Goal: Information Seeking & Learning: Learn about a topic

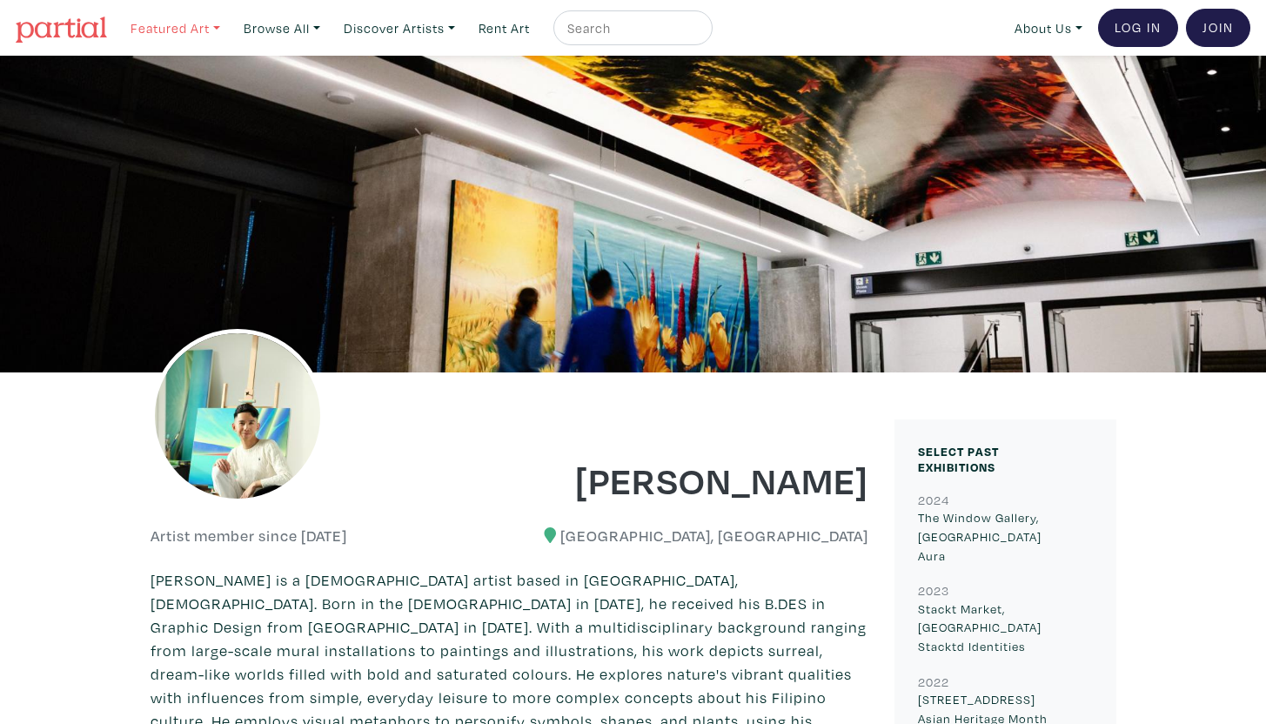
click at [167, 22] on link "Featured Art" at bounding box center [175, 28] width 105 height 36
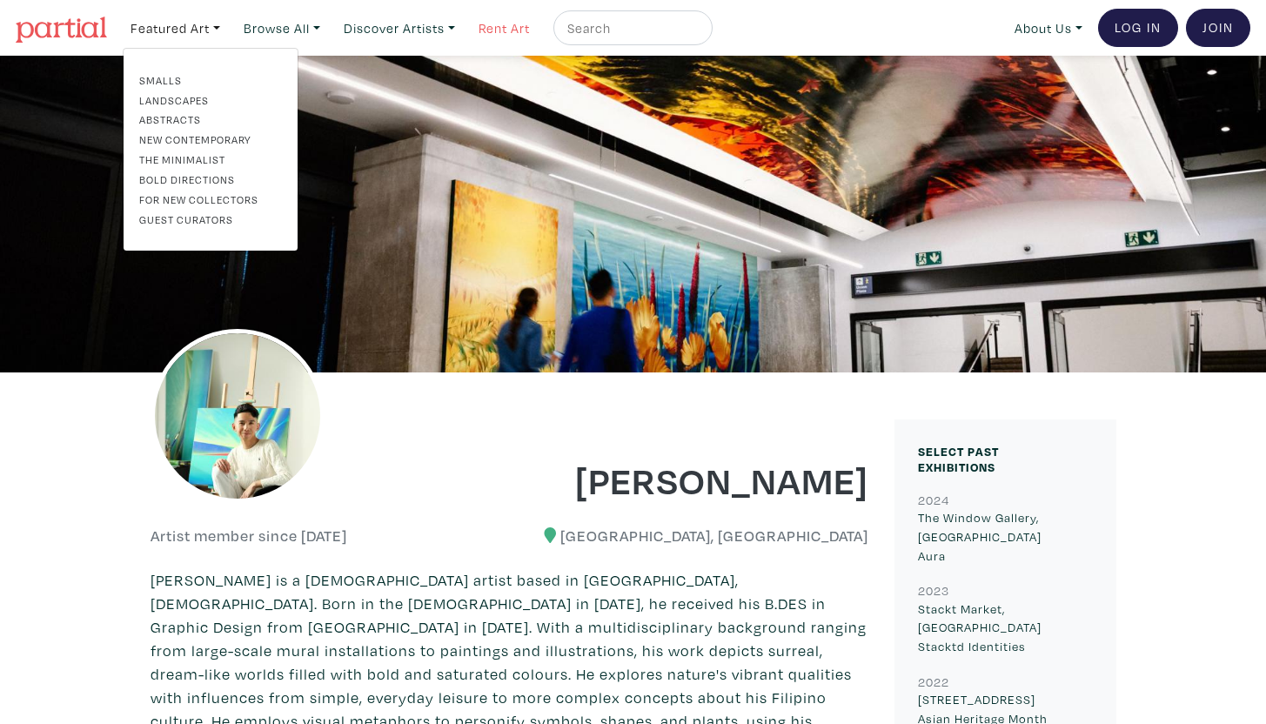
click at [538, 36] on link "Rent Art" at bounding box center [504, 28] width 67 height 36
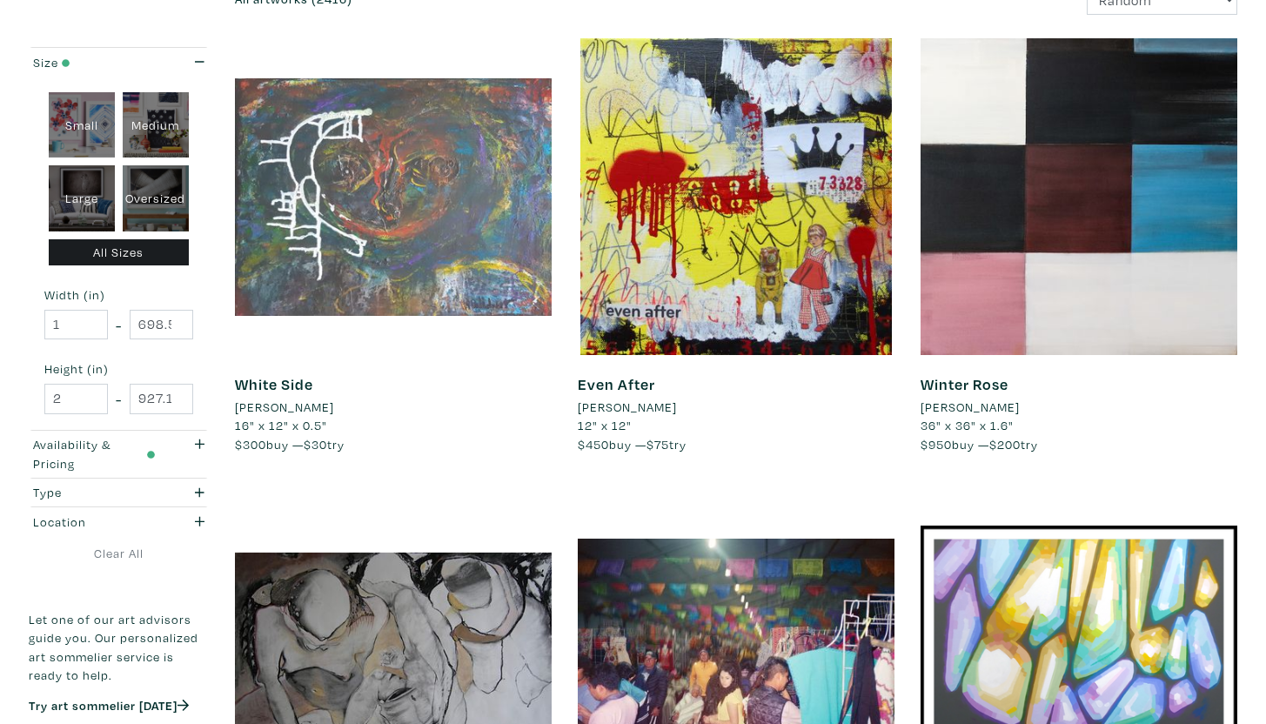
scroll to position [275, 0]
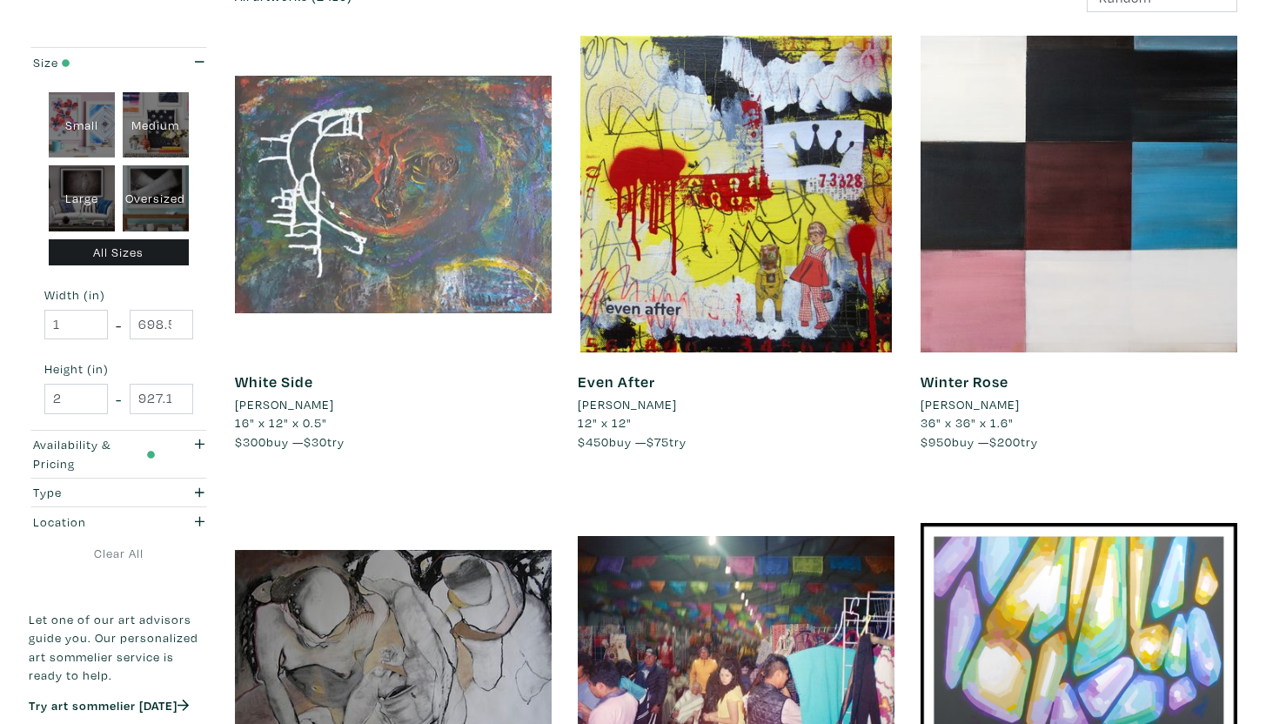
click at [437, 271] on div at bounding box center [393, 194] width 317 height 317
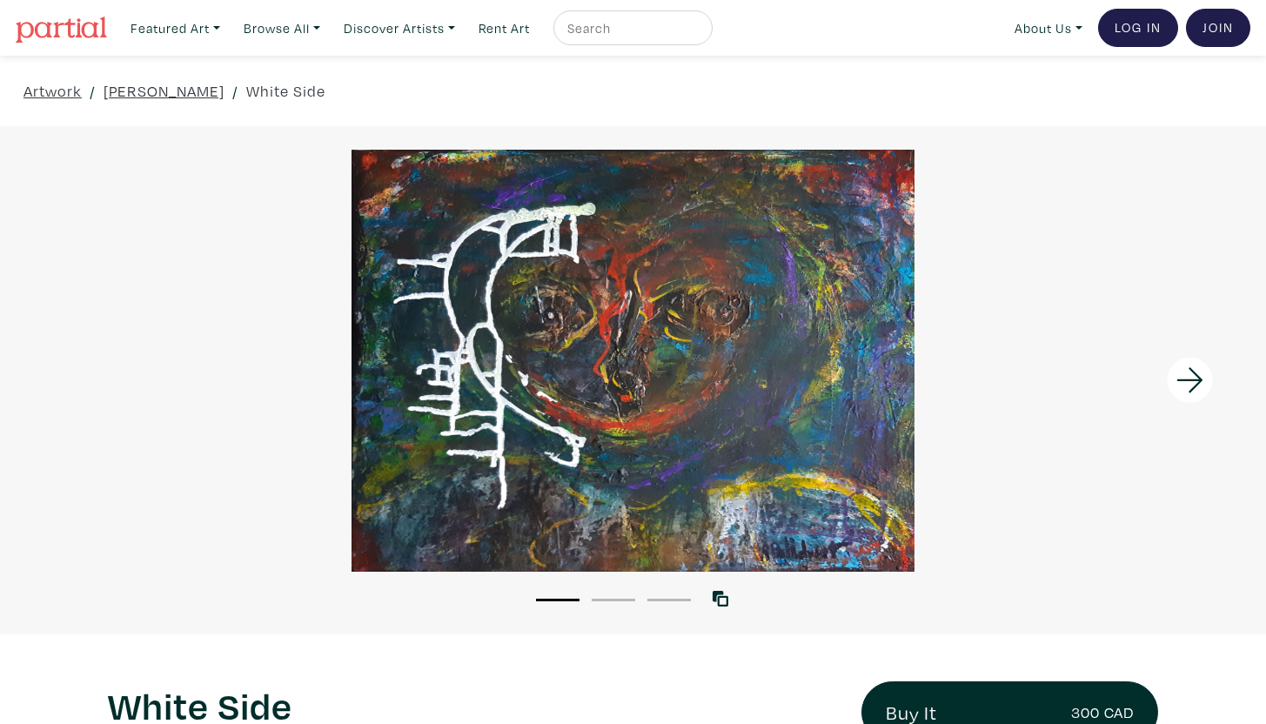
click at [1192, 372] on icon at bounding box center [1189, 380] width 59 height 47
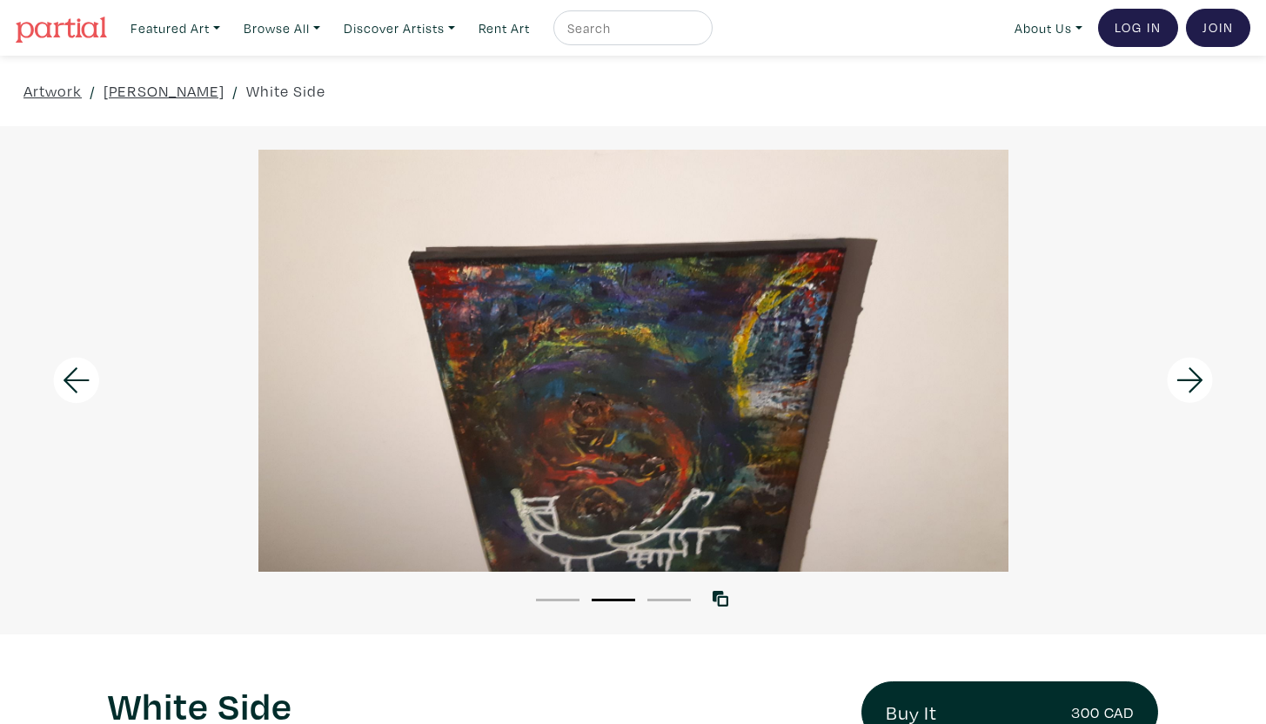
click at [1192, 372] on icon at bounding box center [1189, 380] width 59 height 47
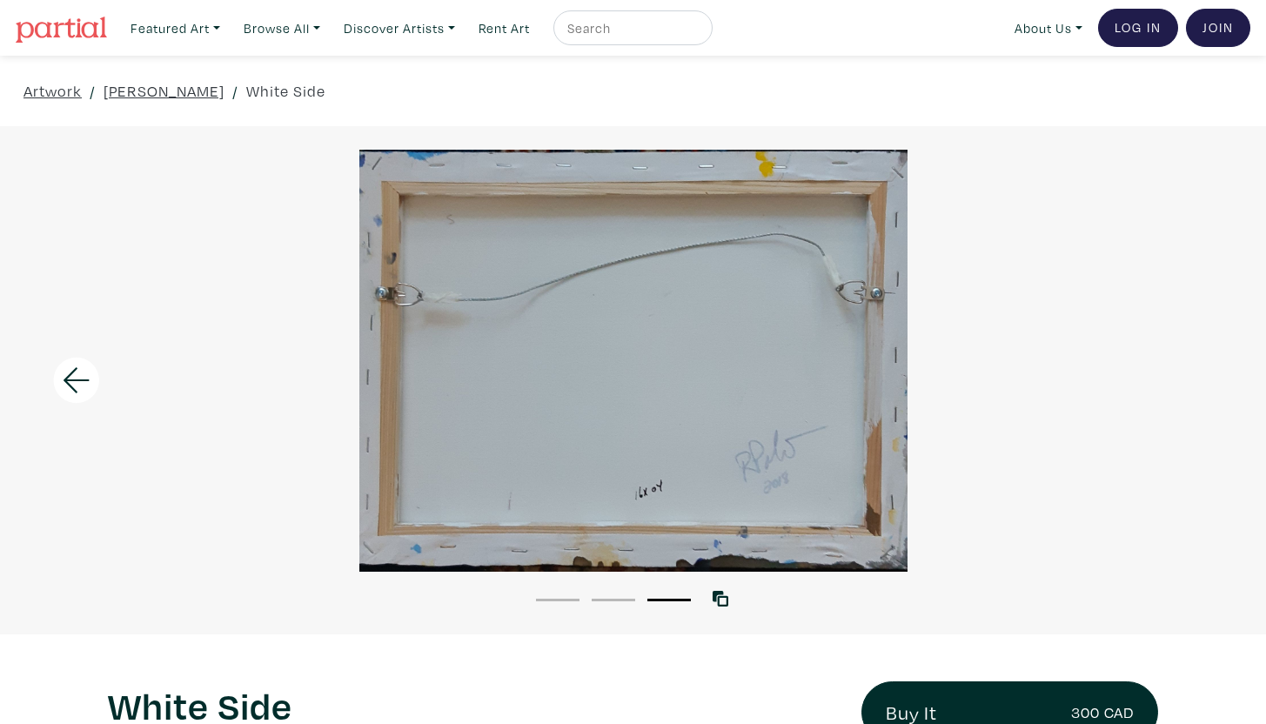
click at [1192, 372] on div at bounding box center [633, 361] width 1266 height 422
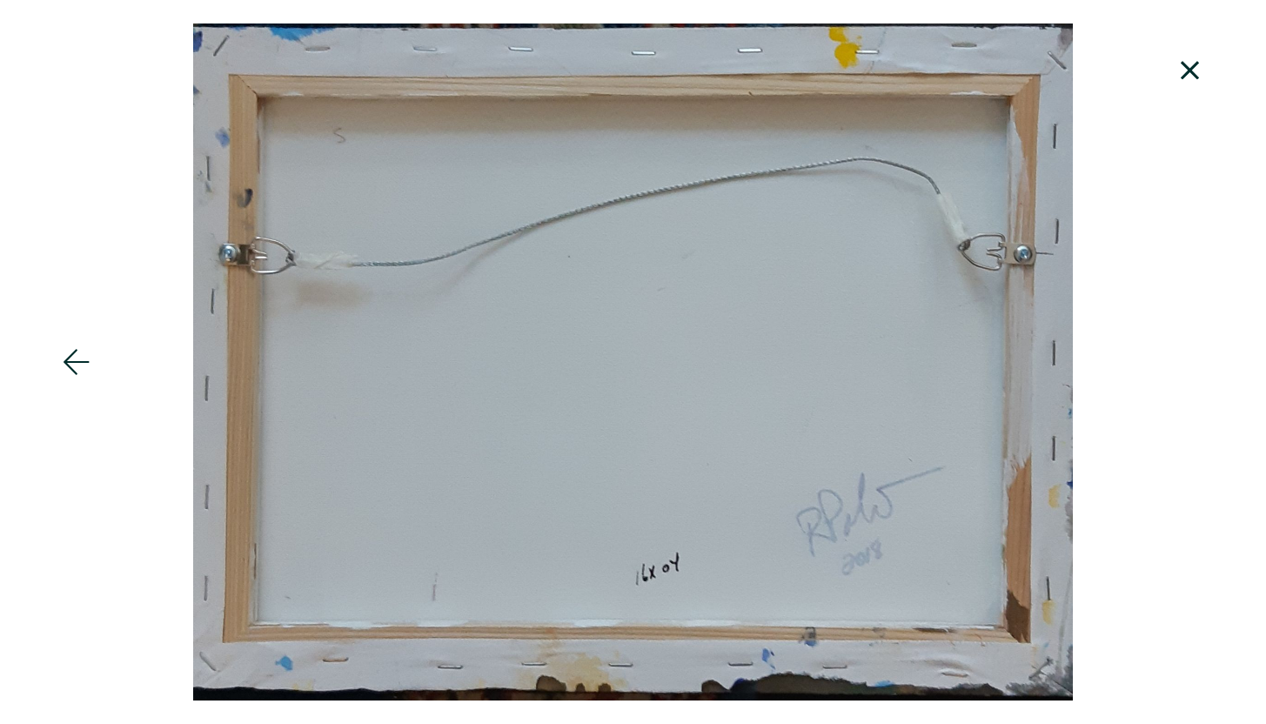
click at [1203, 50] on icon at bounding box center [1189, 70] width 59 height 47
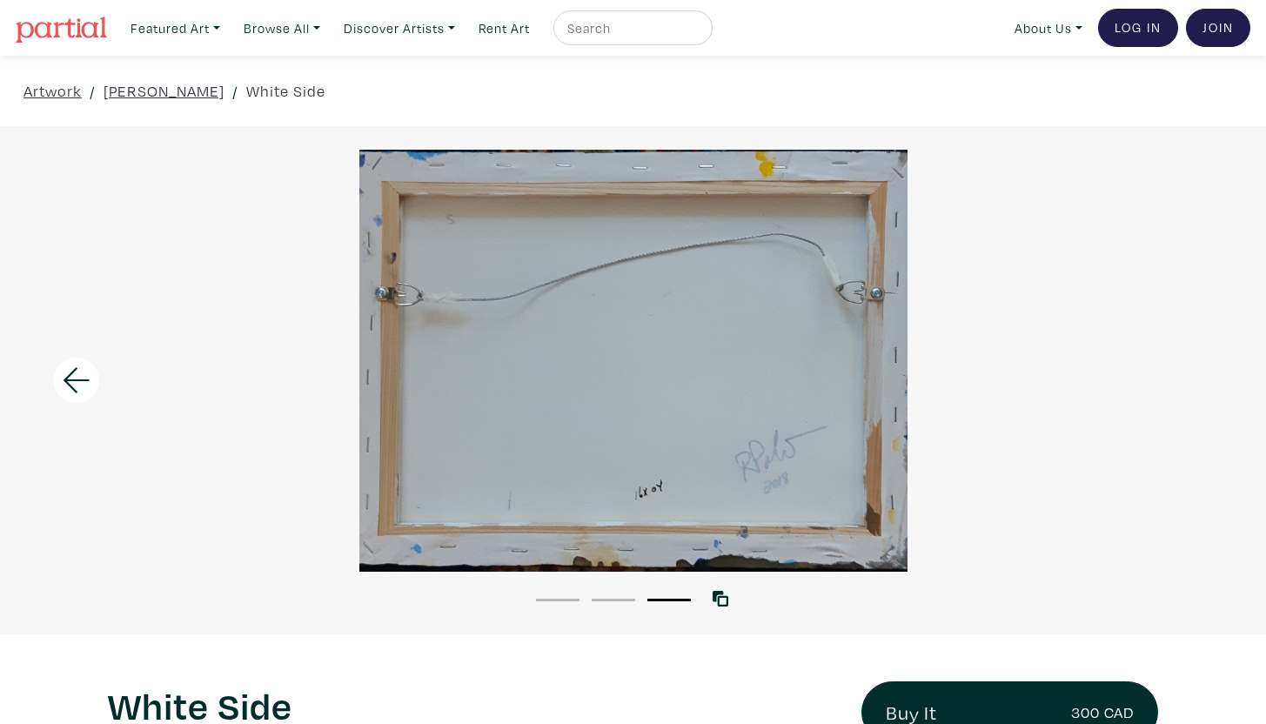
click at [65, 43] on link at bounding box center [61, 28] width 91 height 40
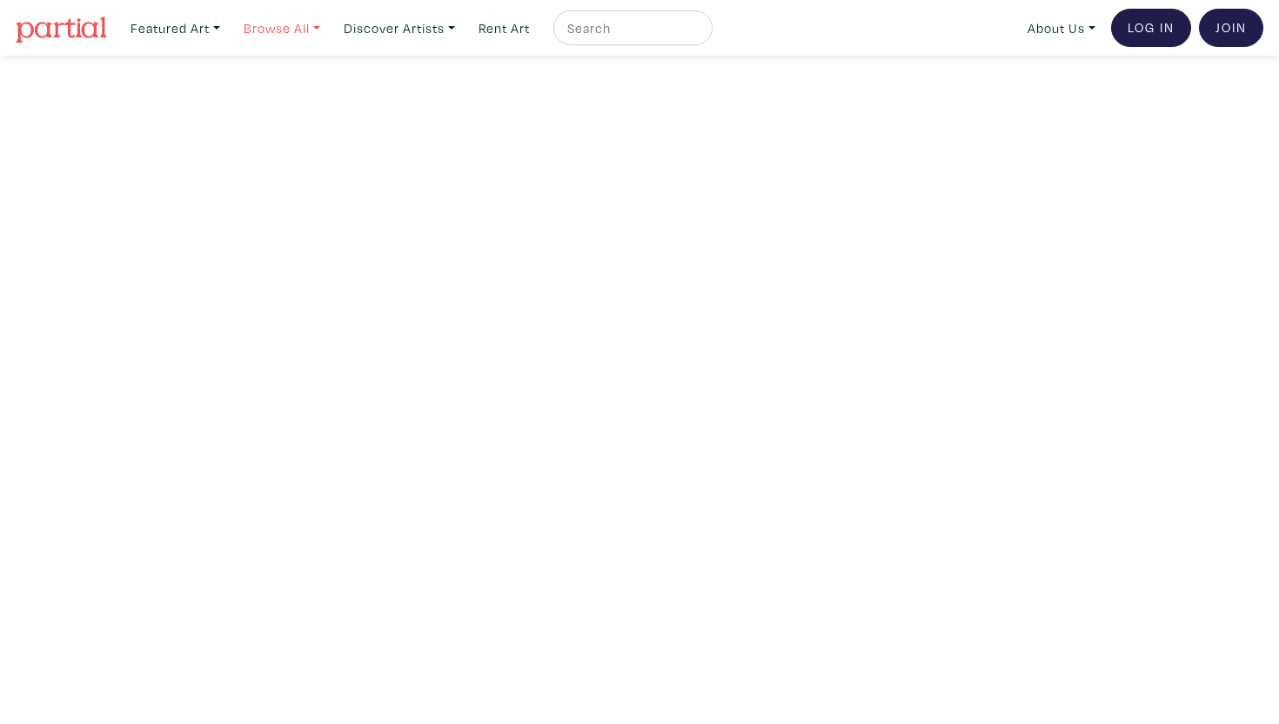
click at [269, 36] on link "Browse All" at bounding box center [282, 28] width 92 height 36
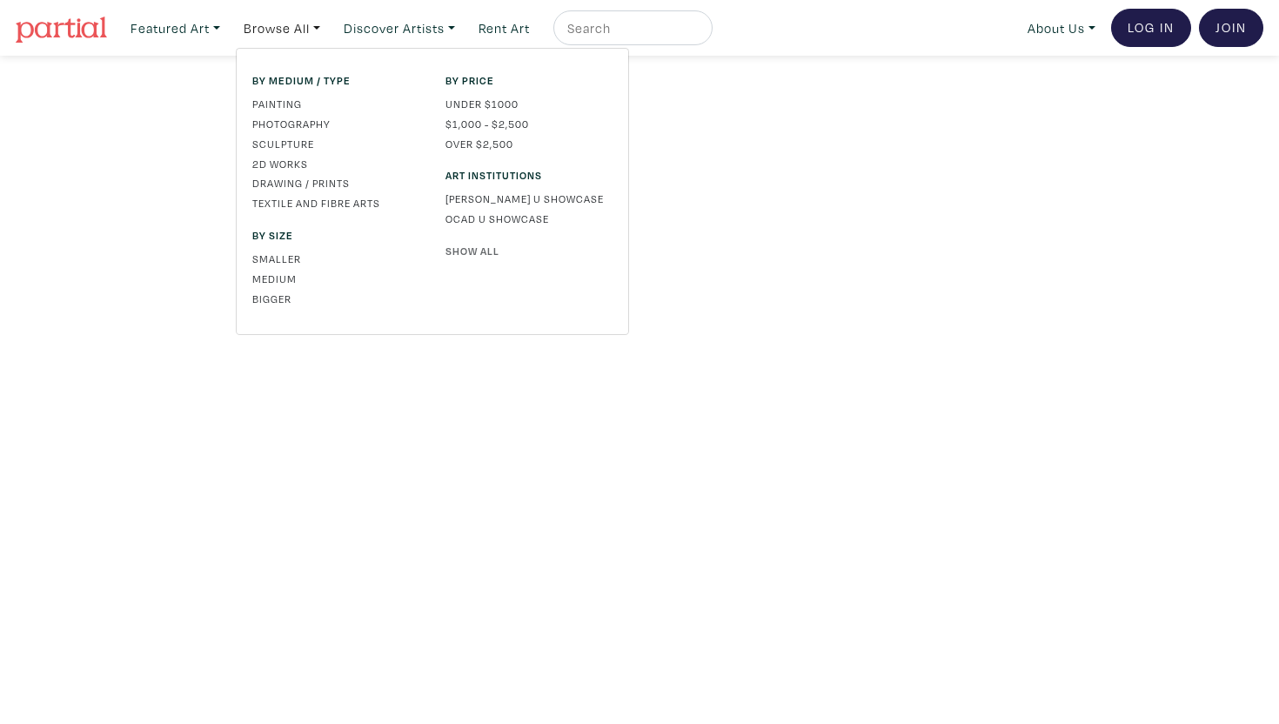
click at [485, 256] on link "Show All" at bounding box center [528, 251] width 167 height 16
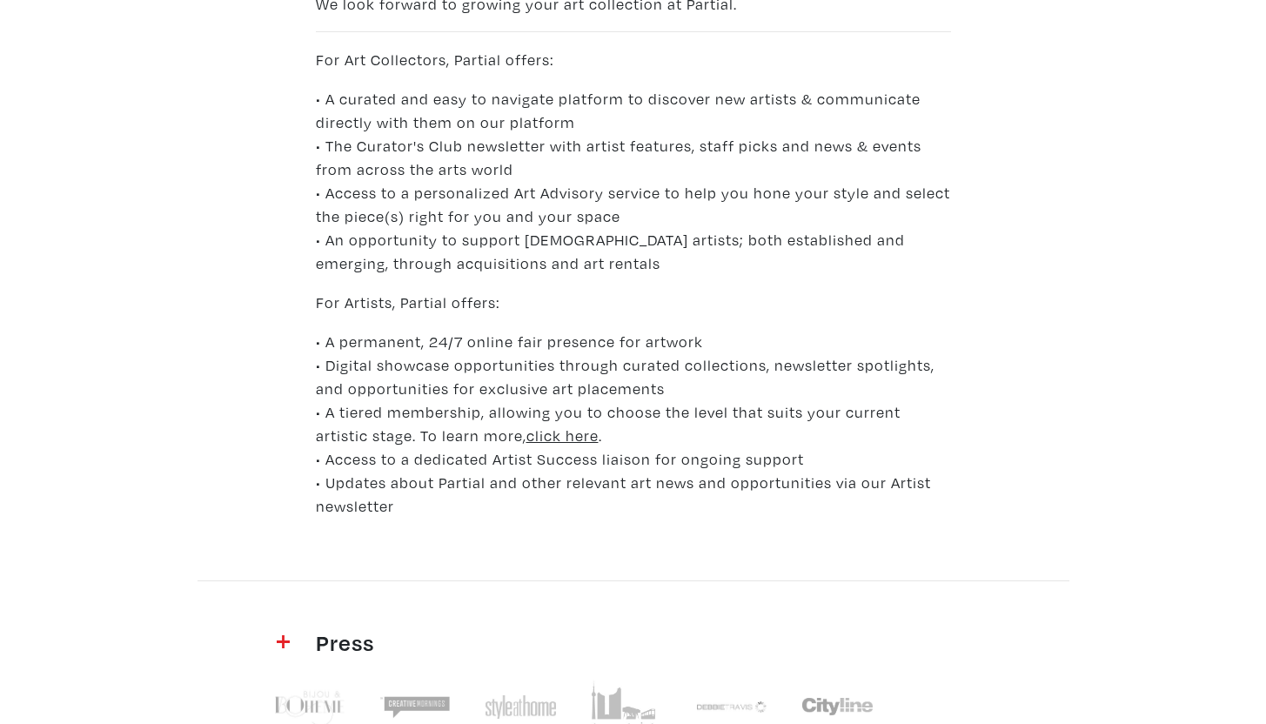
scroll to position [1611, 0]
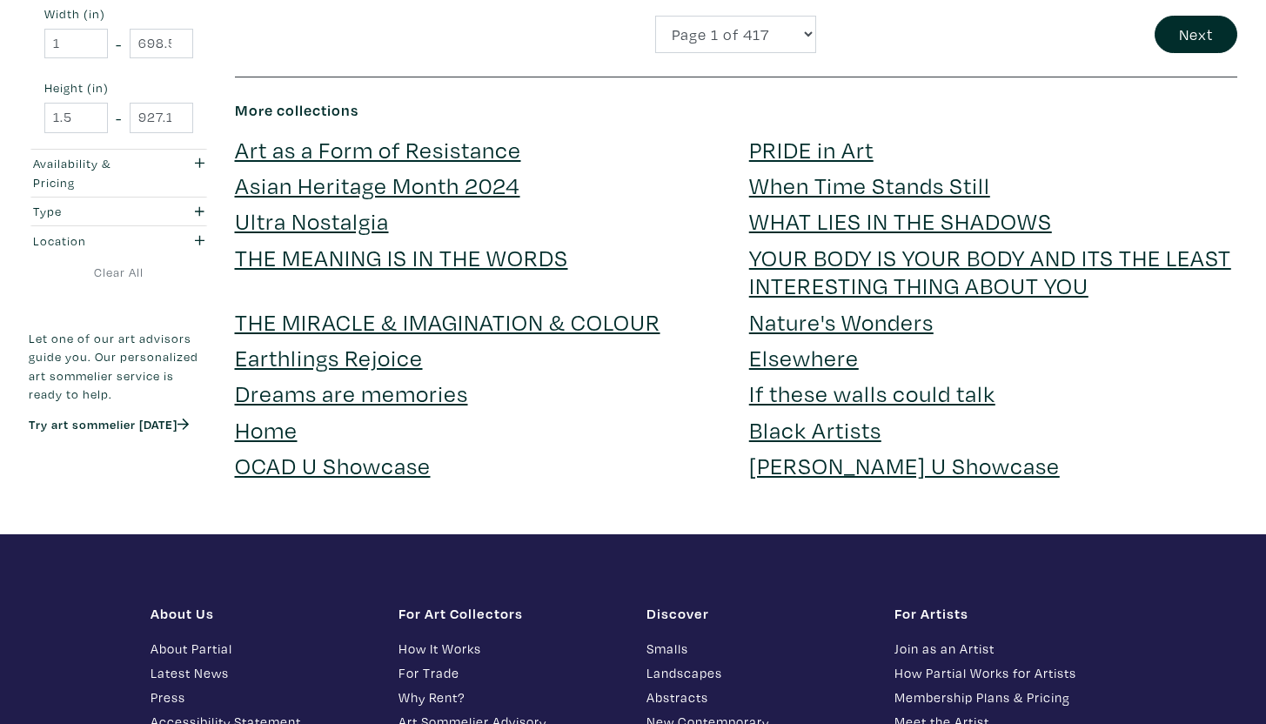
scroll to position [3733, 0]
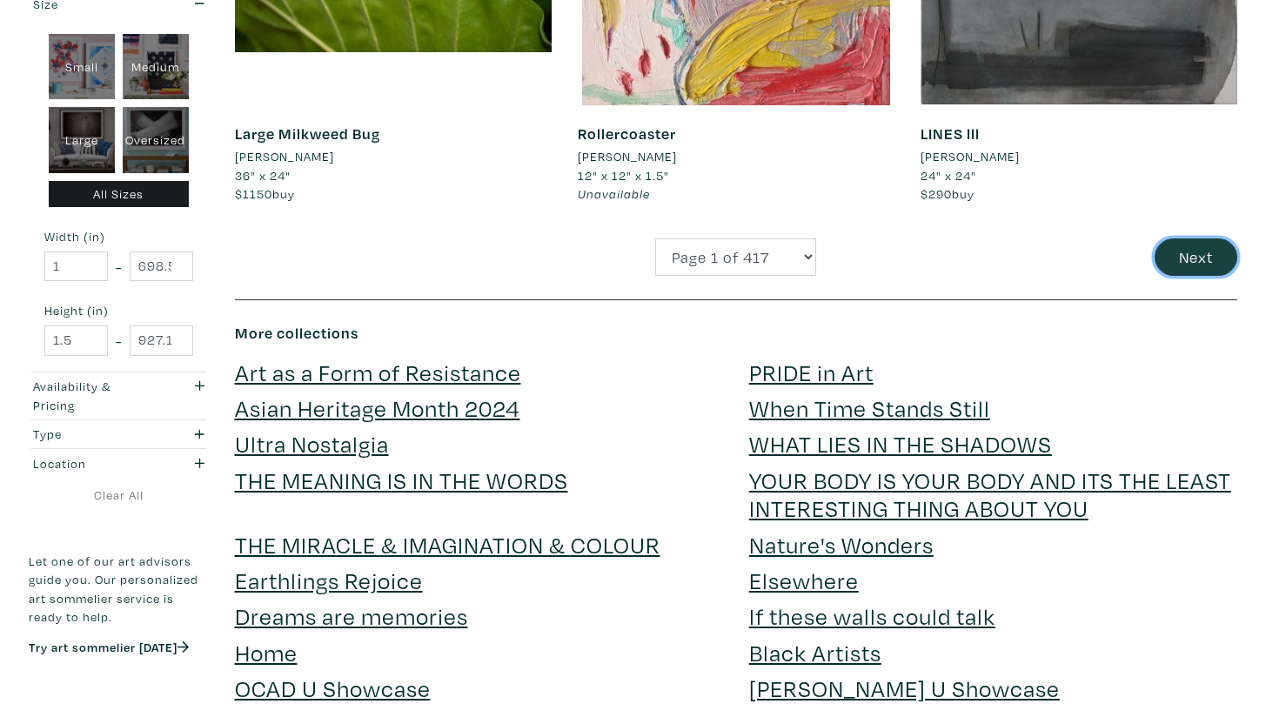
click at [1165, 259] on button "Next" at bounding box center [1195, 256] width 83 height 37
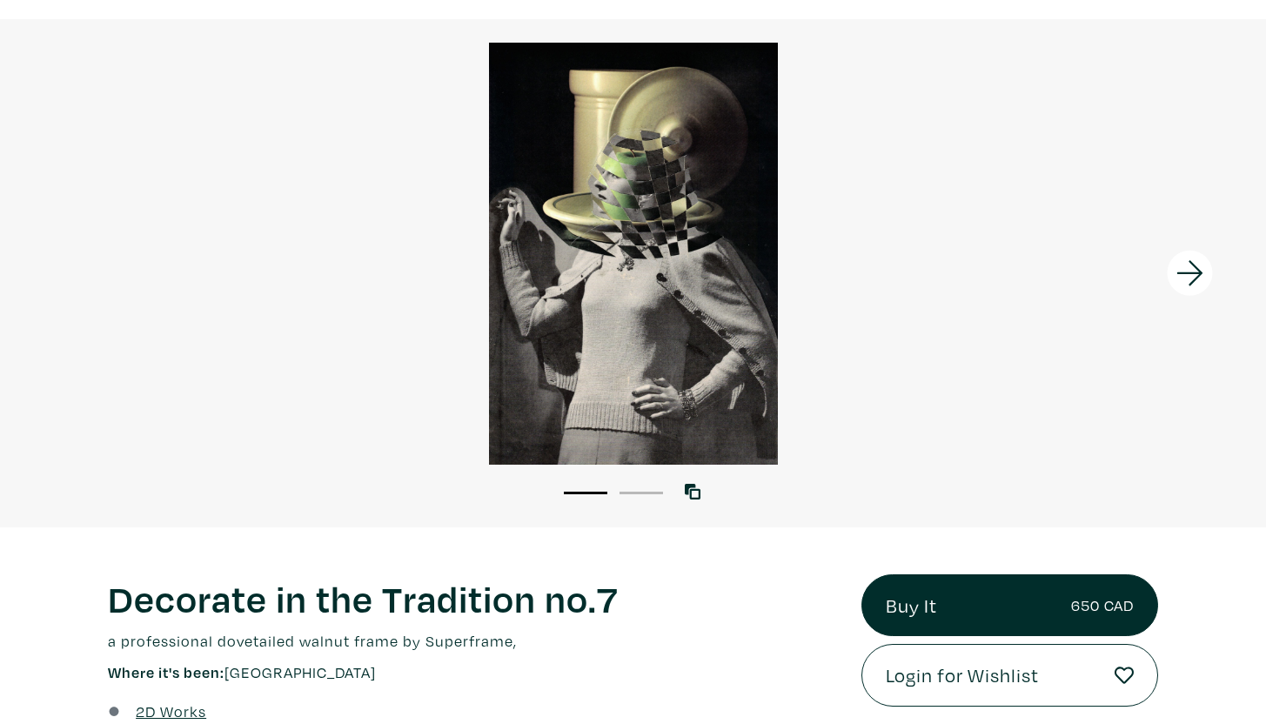
scroll to position [108, 0]
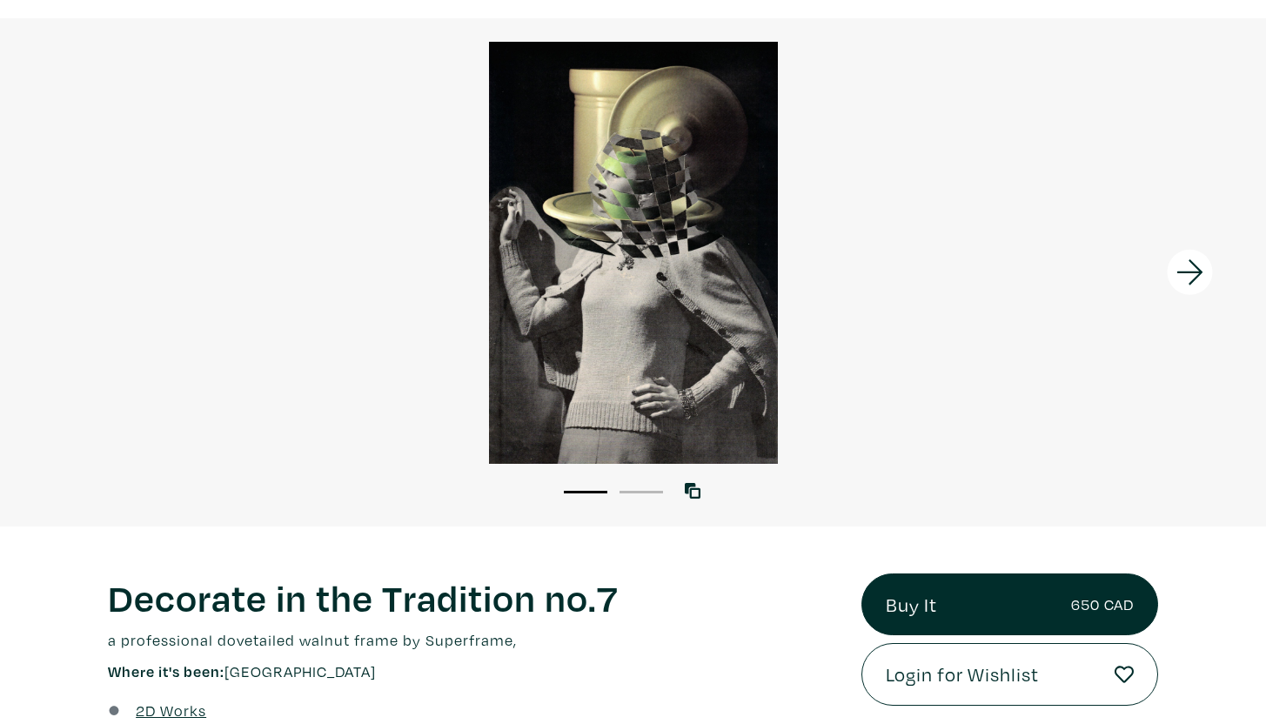
click at [1198, 251] on icon at bounding box center [1189, 272] width 59 height 47
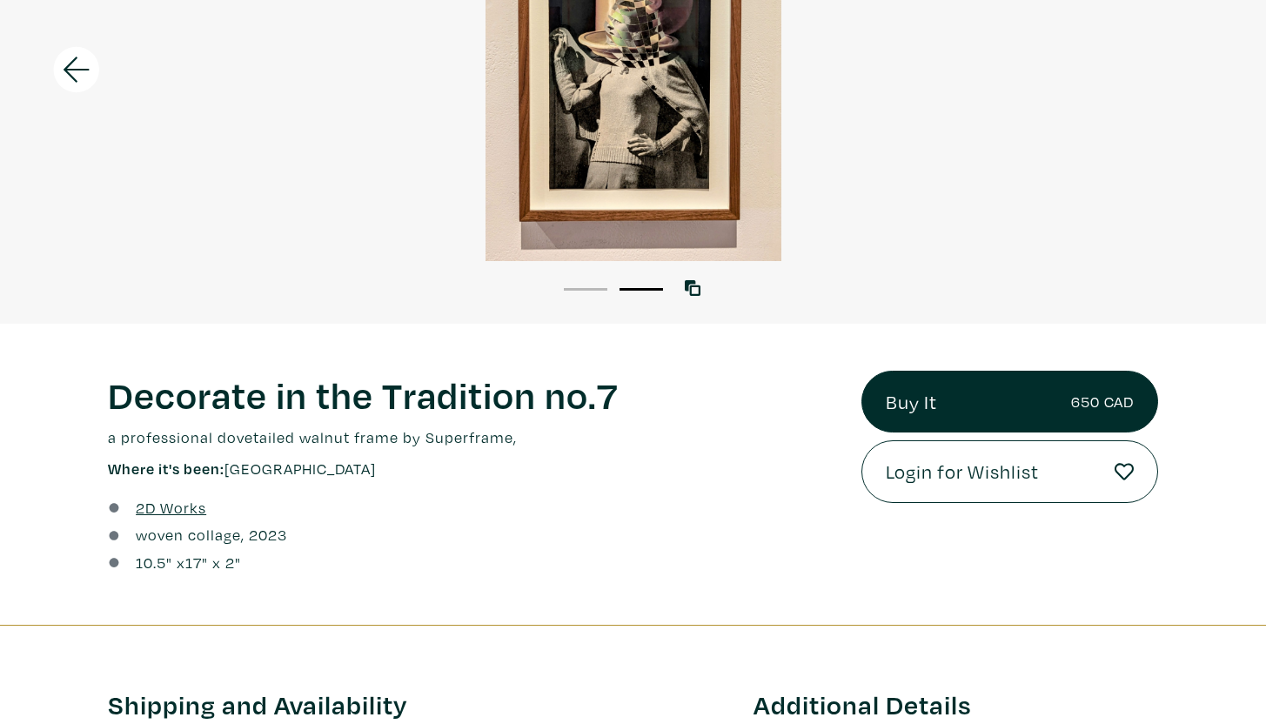
scroll to position [0, 0]
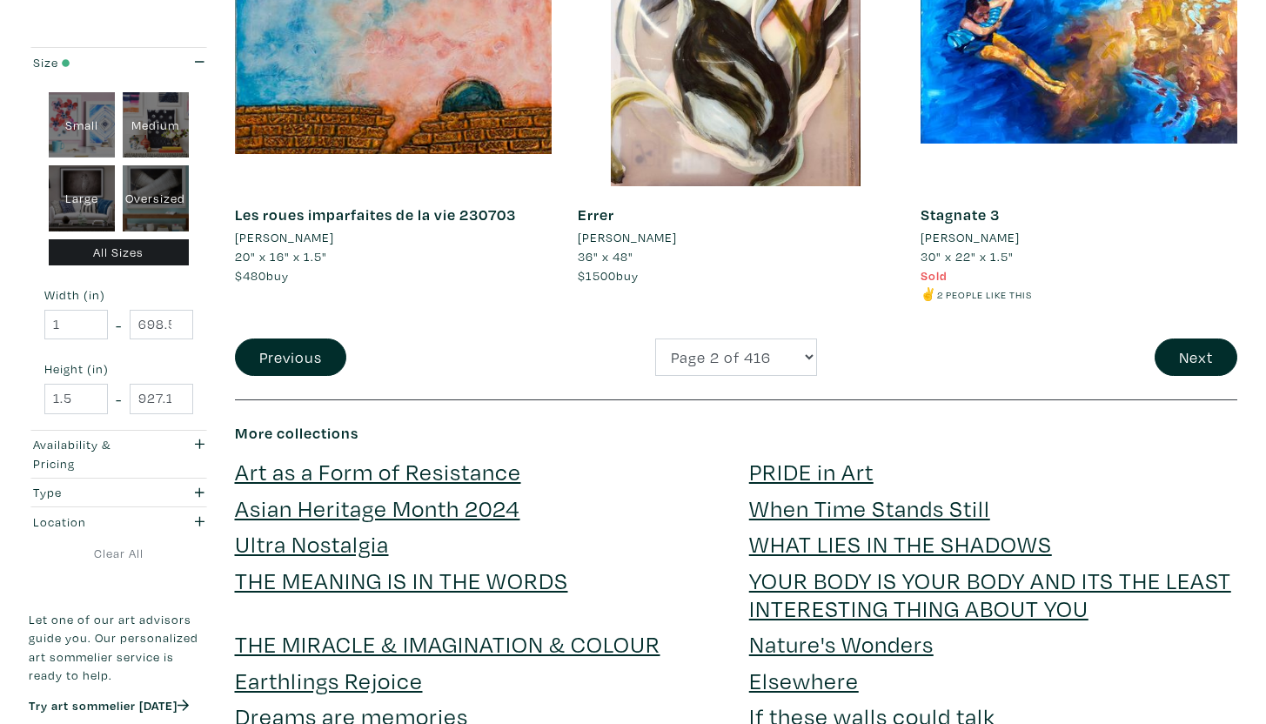
scroll to position [3689, 0]
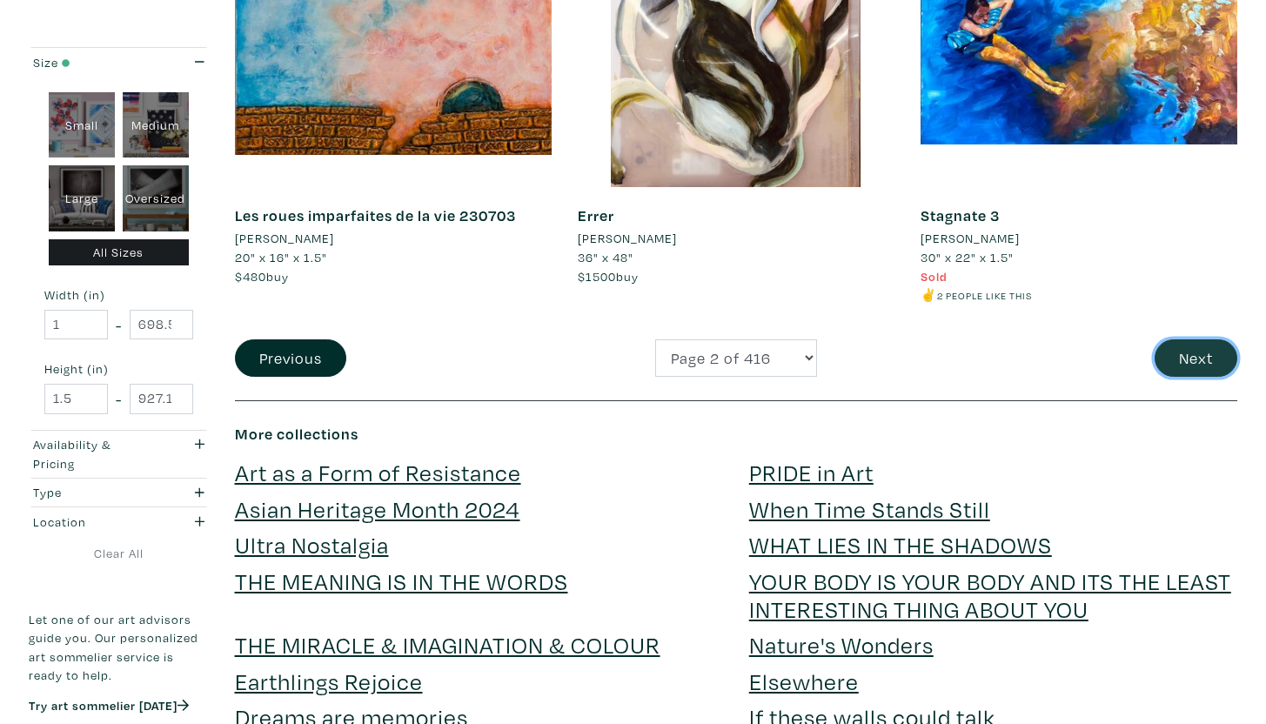
click at [1192, 351] on button "Next" at bounding box center [1195, 357] width 83 height 37
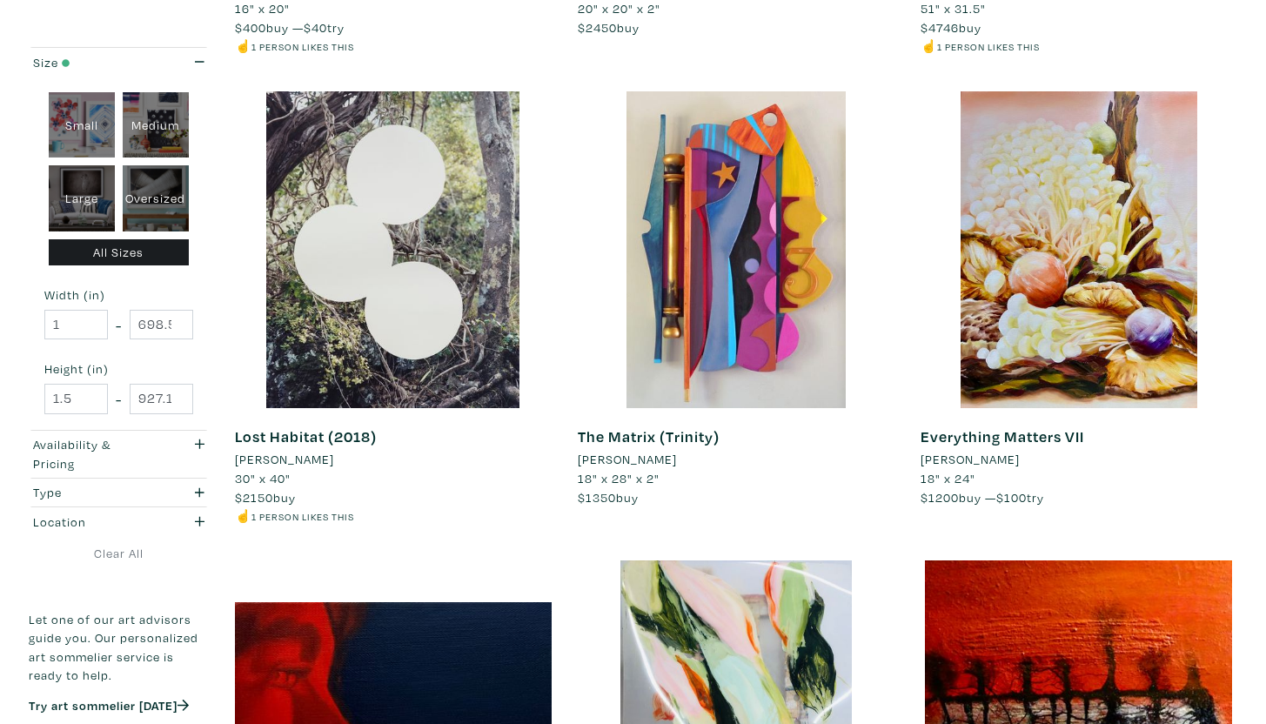
scroll to position [3401, 0]
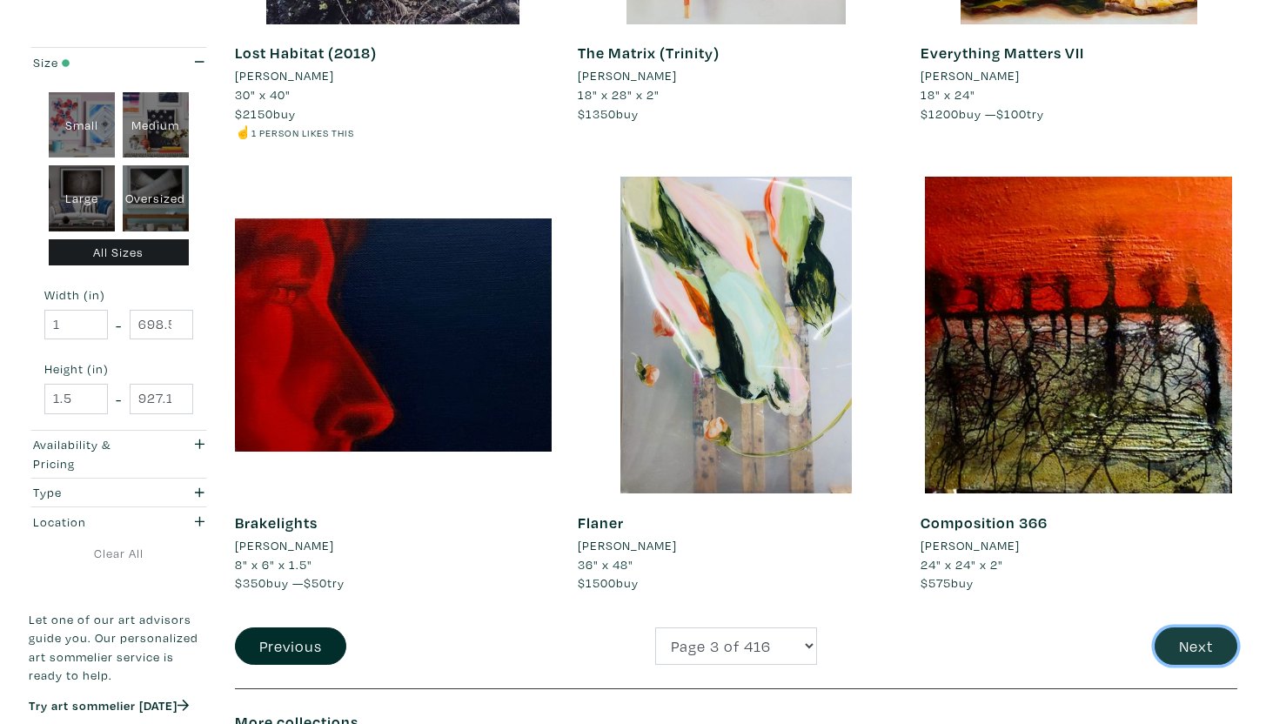
click at [1196, 640] on button "Next" at bounding box center [1195, 645] width 83 height 37
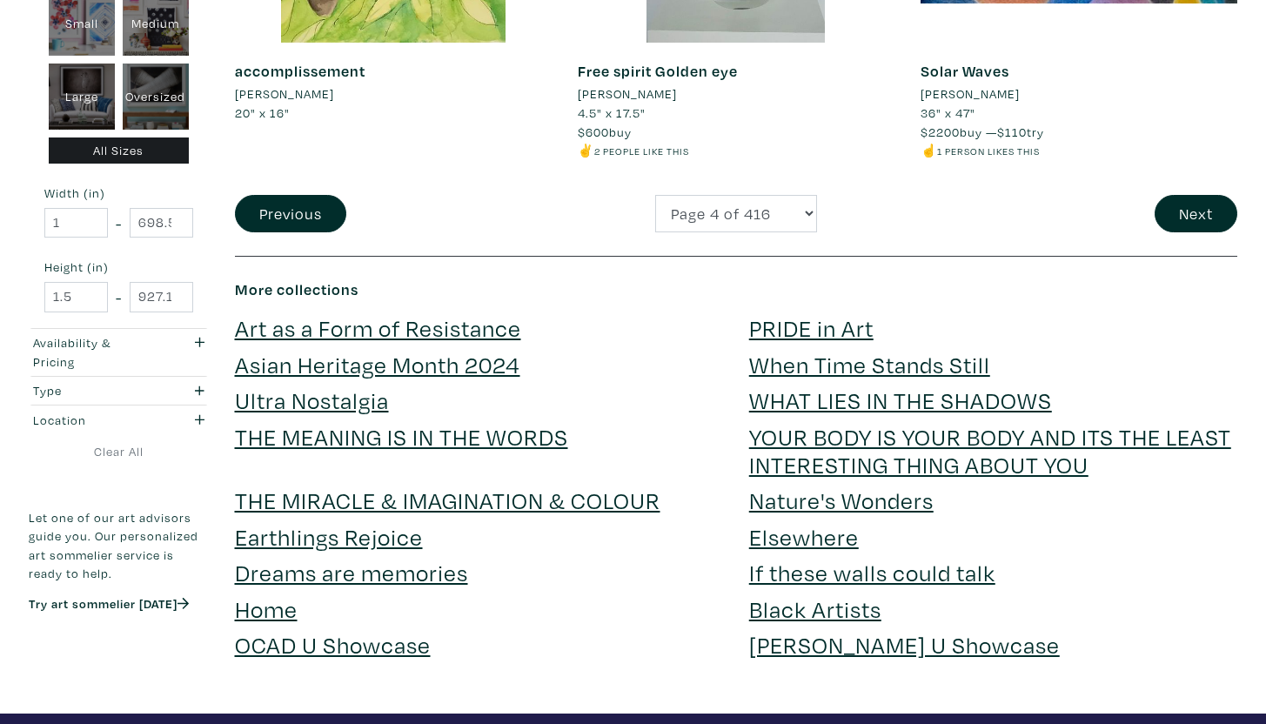
scroll to position [3770, 0]
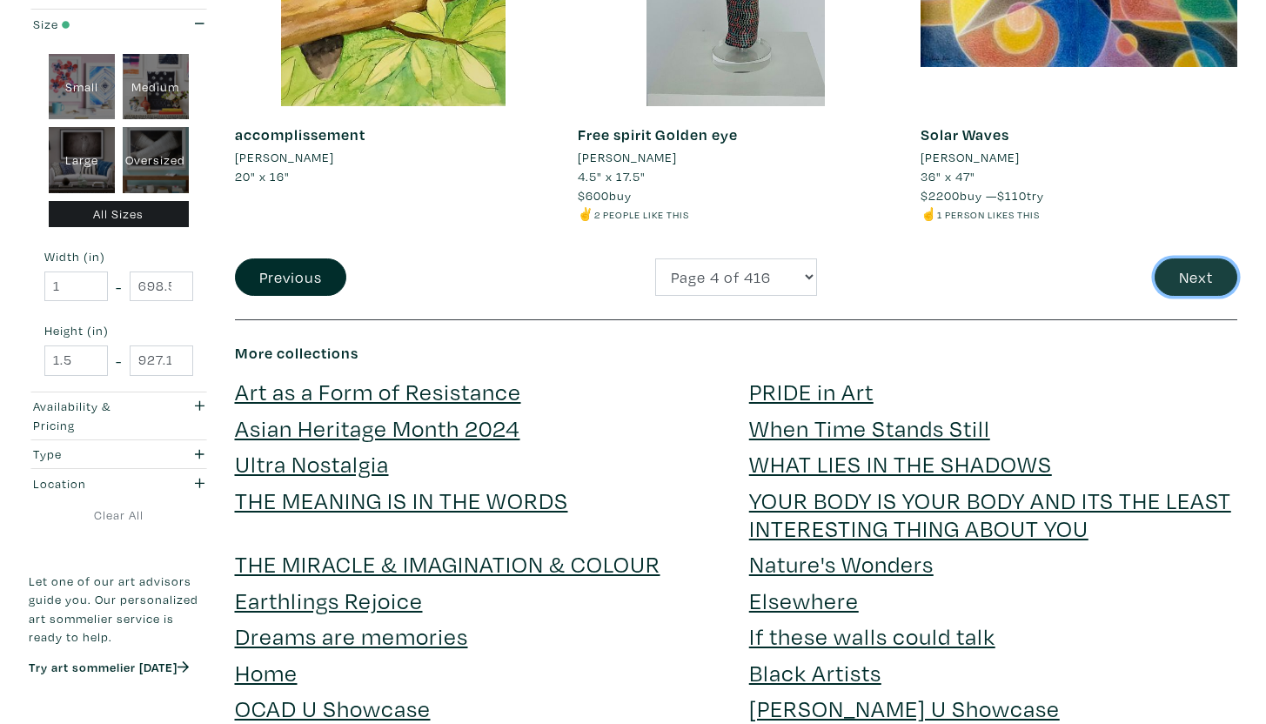
click at [1182, 279] on button "Next" at bounding box center [1195, 276] width 83 height 37
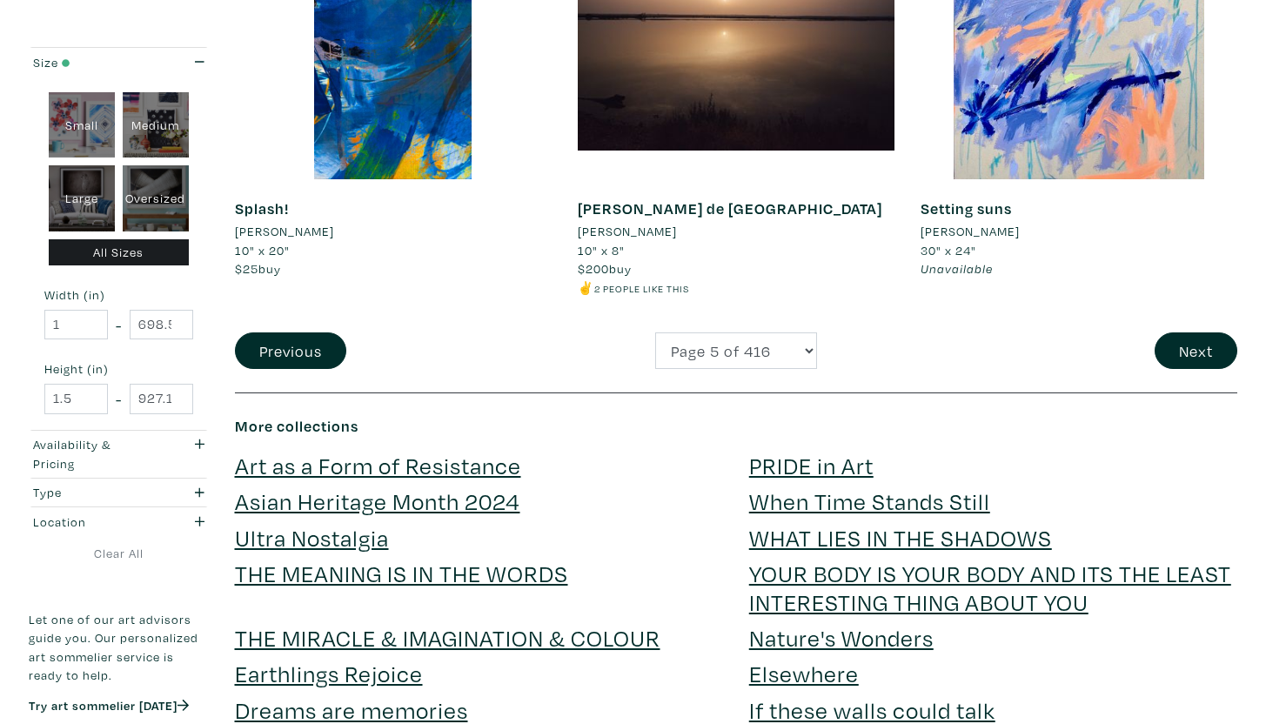
scroll to position [3713, 0]
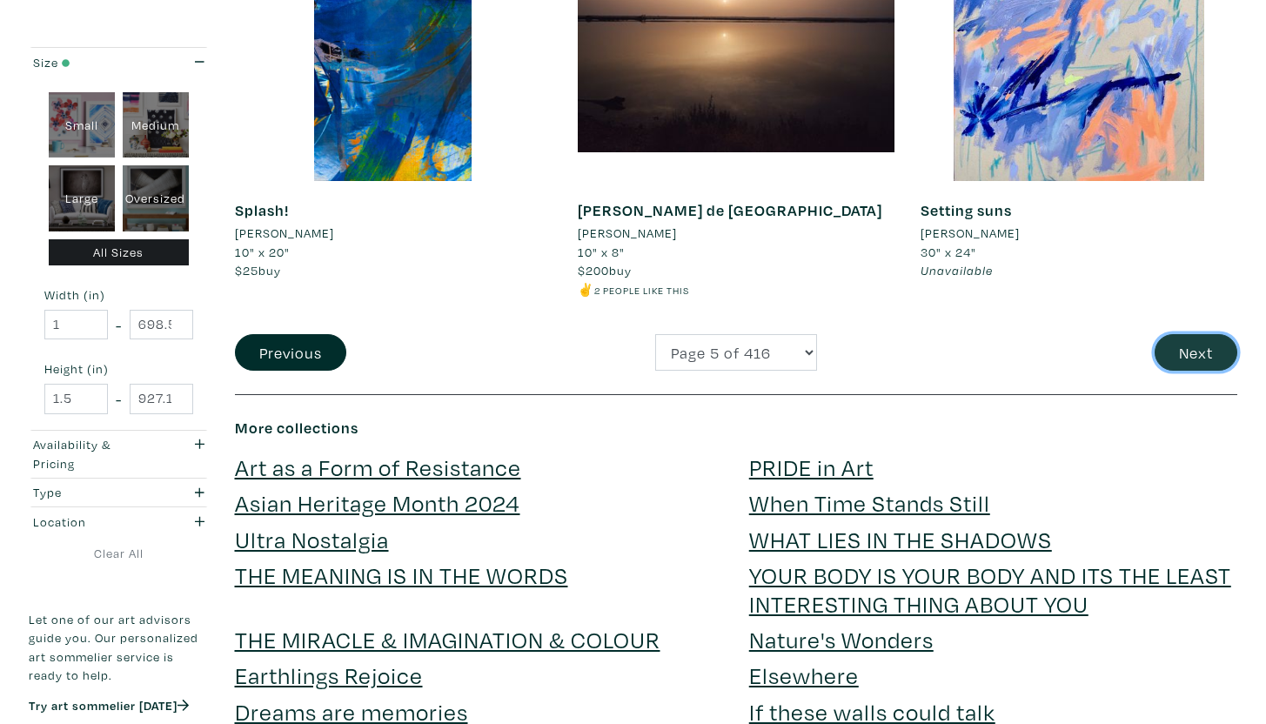
click at [1203, 344] on button "Next" at bounding box center [1195, 352] width 83 height 37
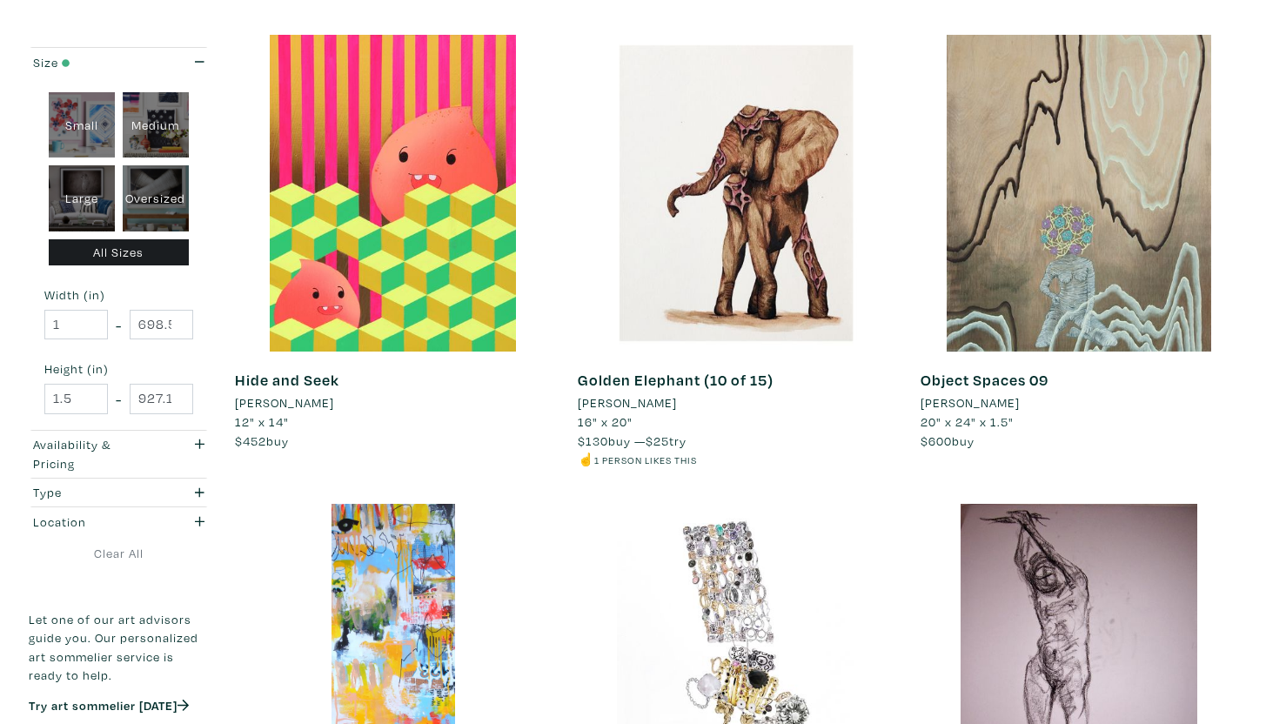
scroll to position [3690, 0]
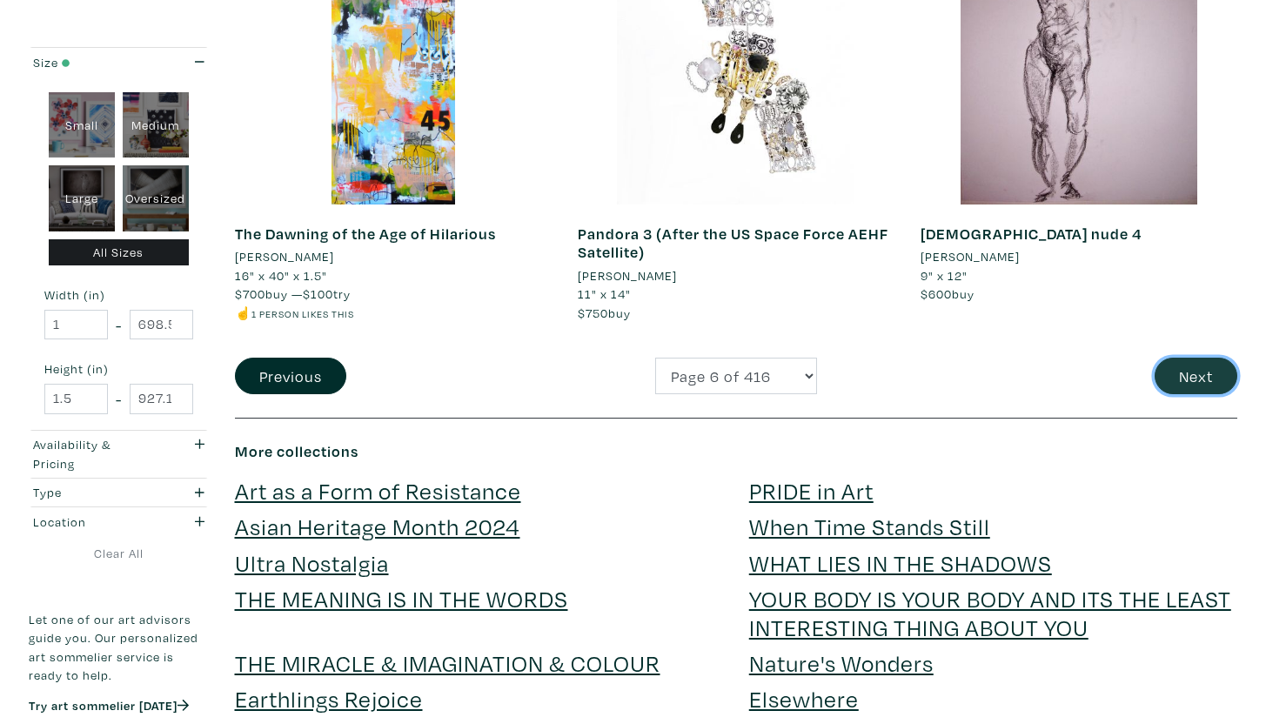
click at [1197, 370] on button "Next" at bounding box center [1195, 375] width 83 height 37
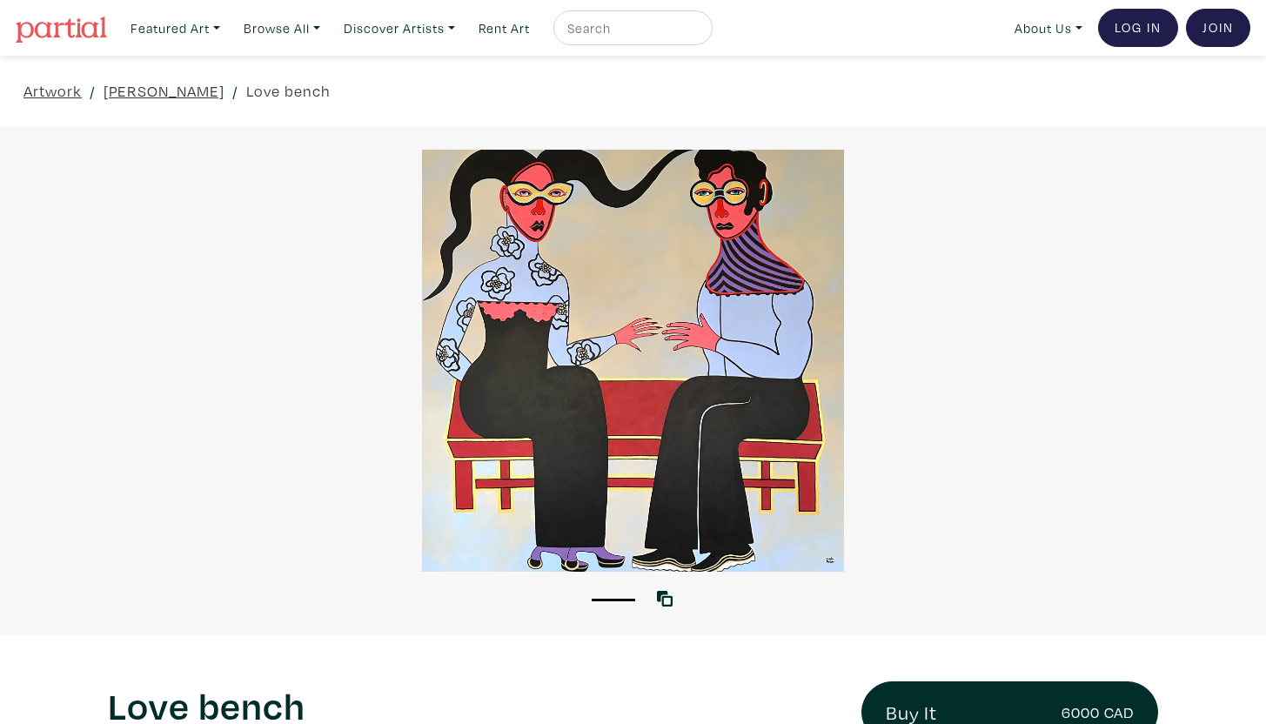
click at [823, 292] on div at bounding box center [633, 361] width 1266 height 422
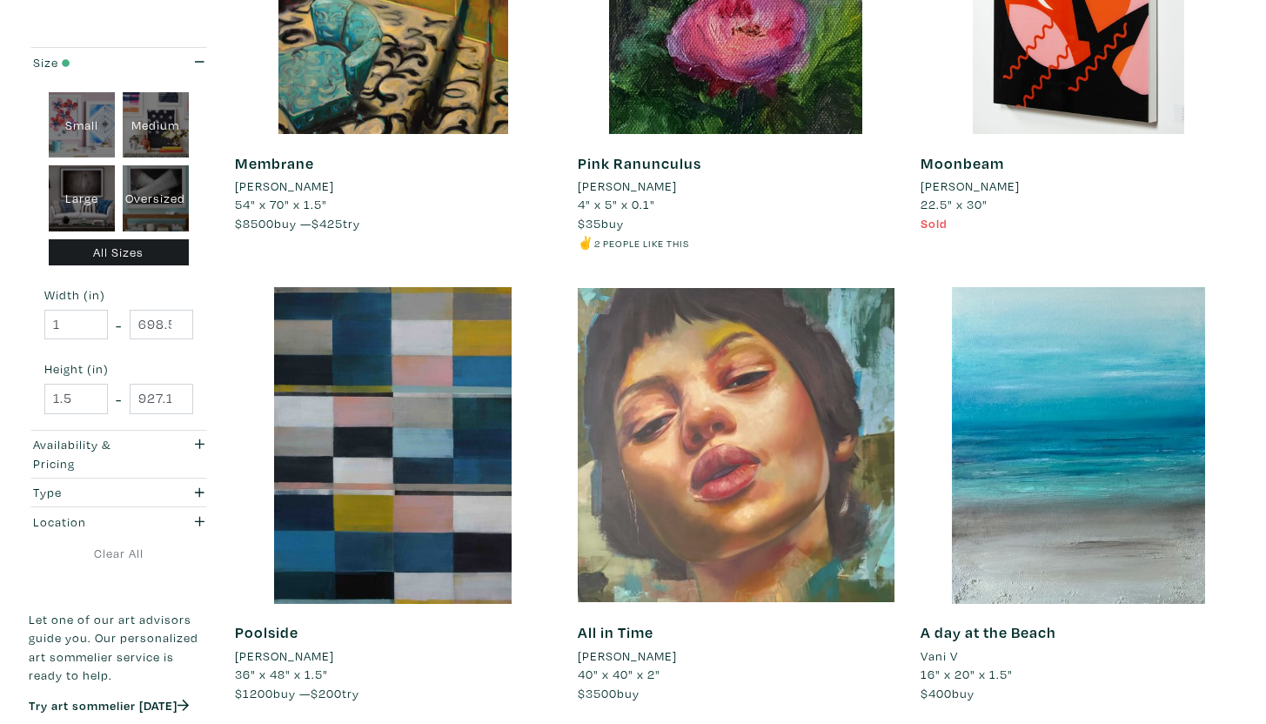
scroll to position [3916, 0]
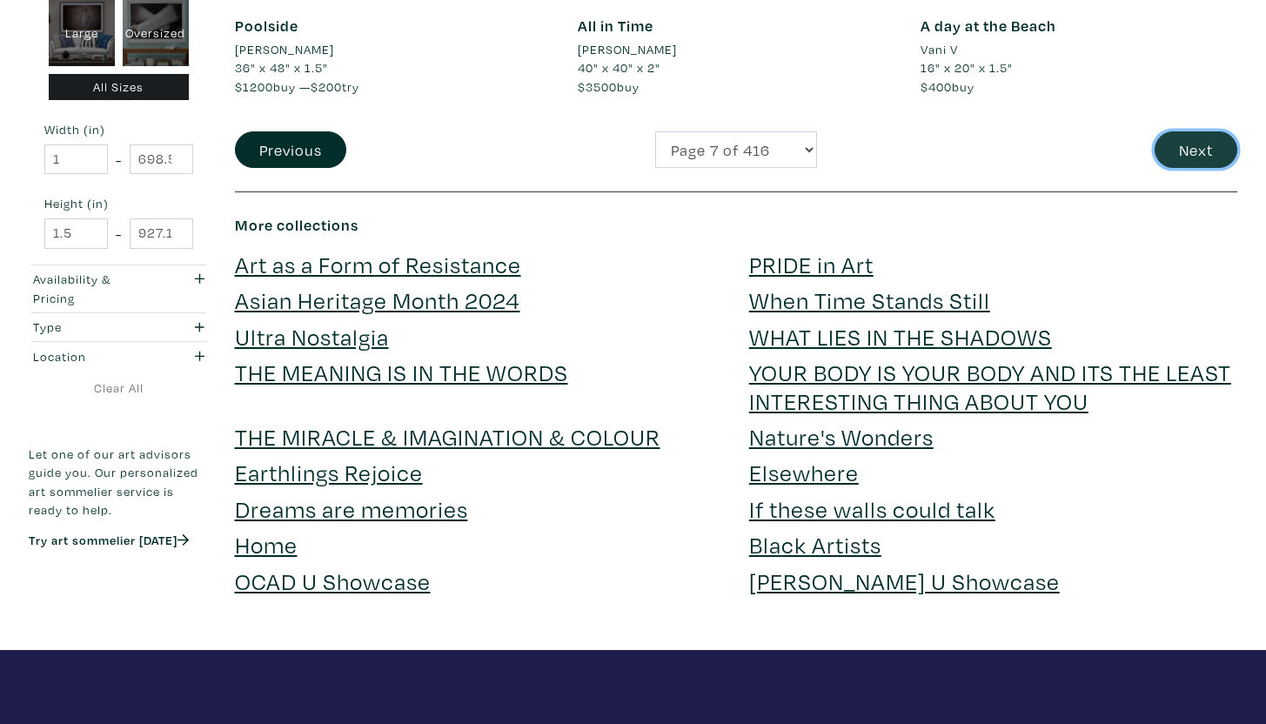
click at [1184, 139] on button "Next" at bounding box center [1195, 149] width 83 height 37
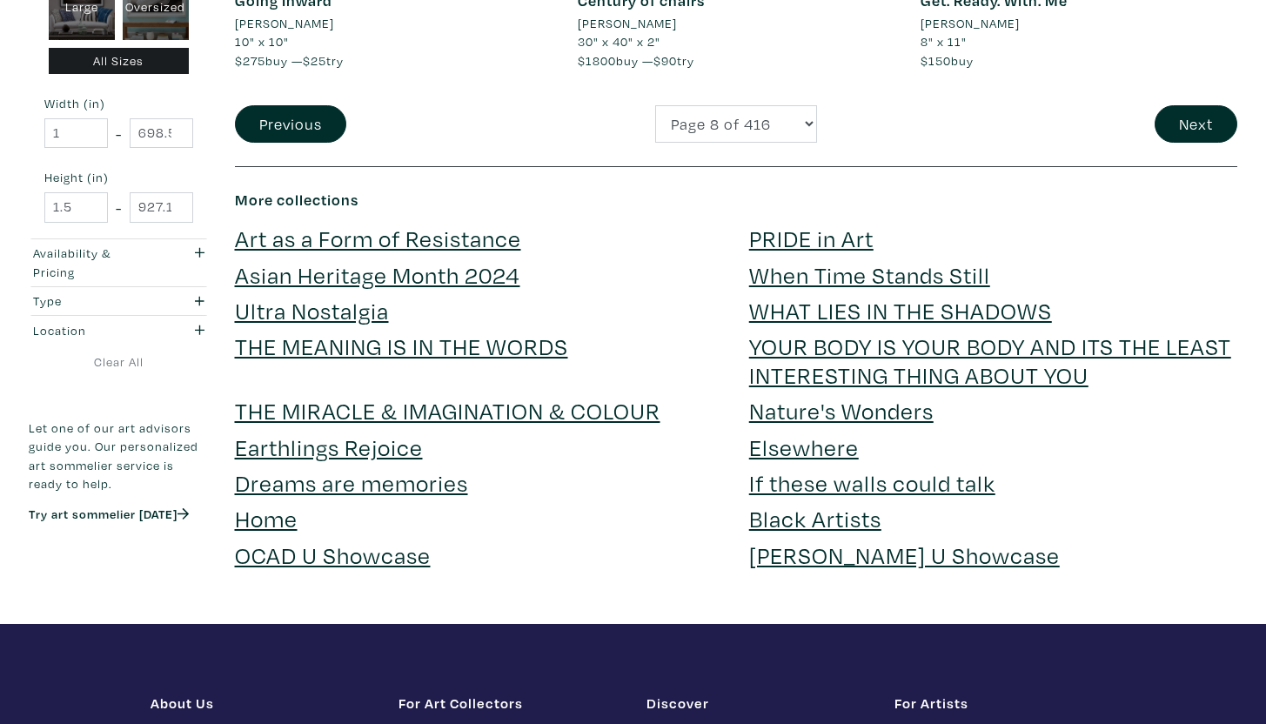
scroll to position [3884, 0]
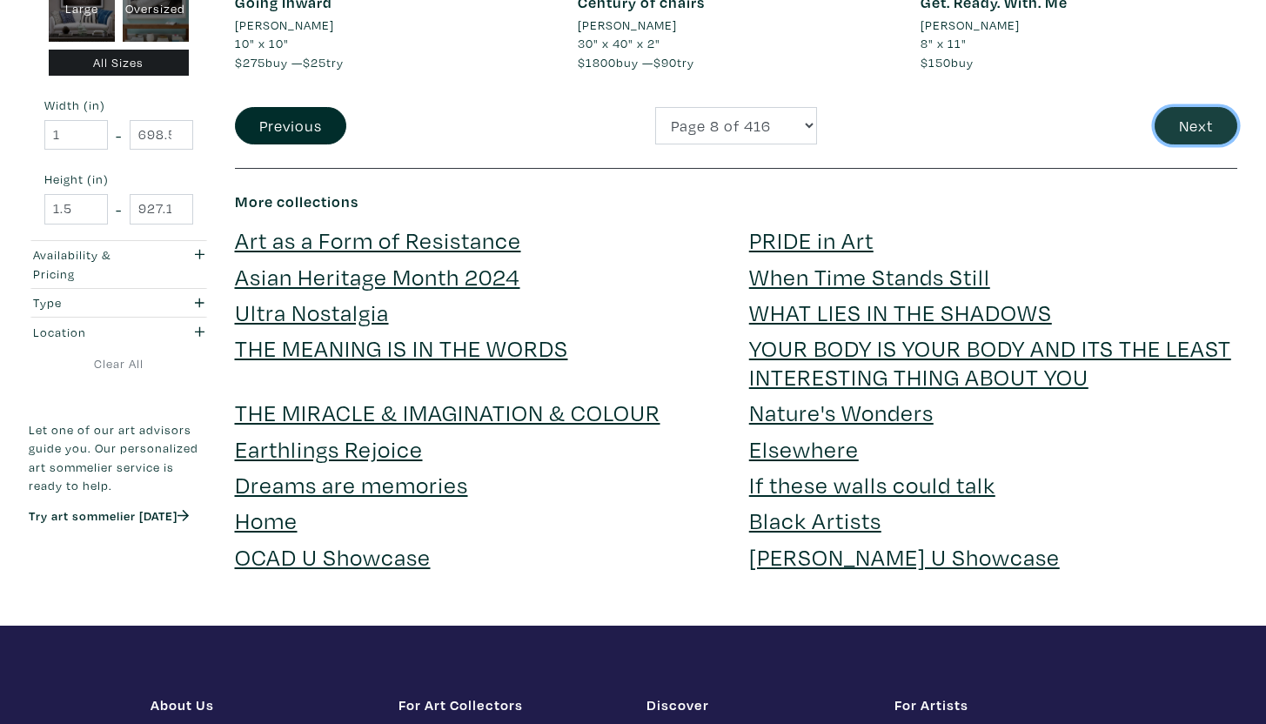
click at [1213, 141] on button "Next" at bounding box center [1195, 125] width 83 height 37
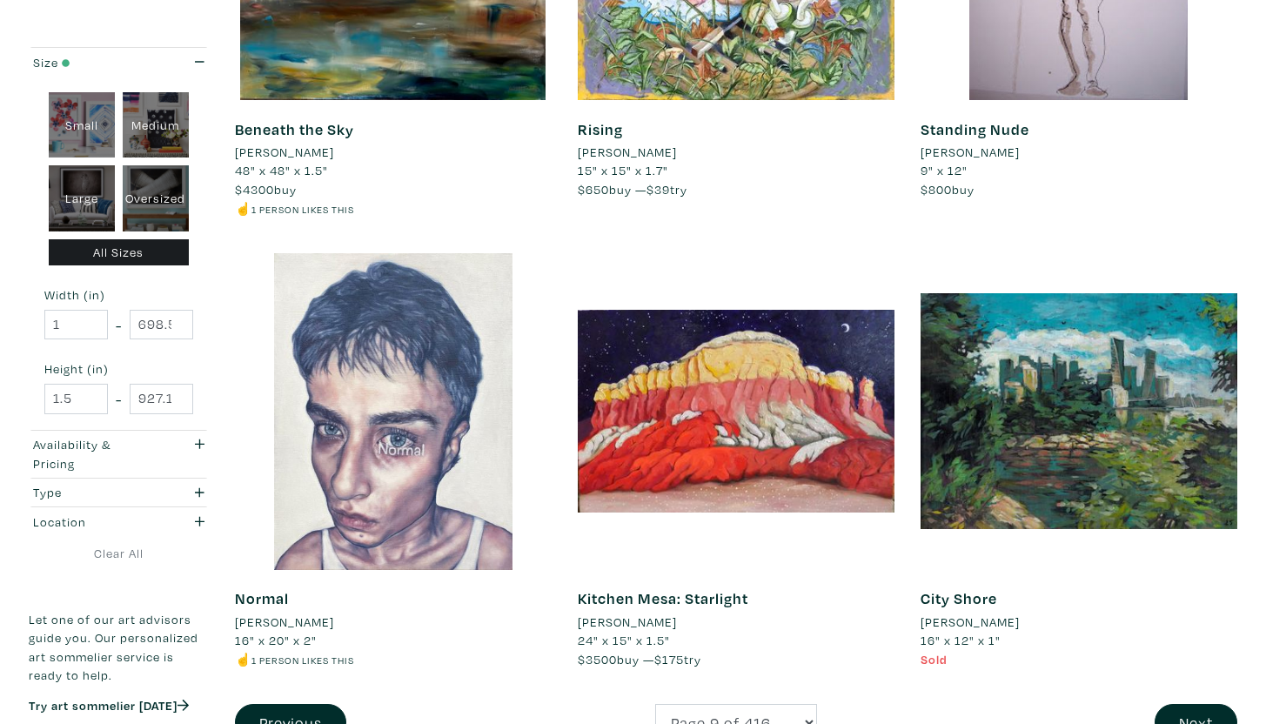
scroll to position [3468, 0]
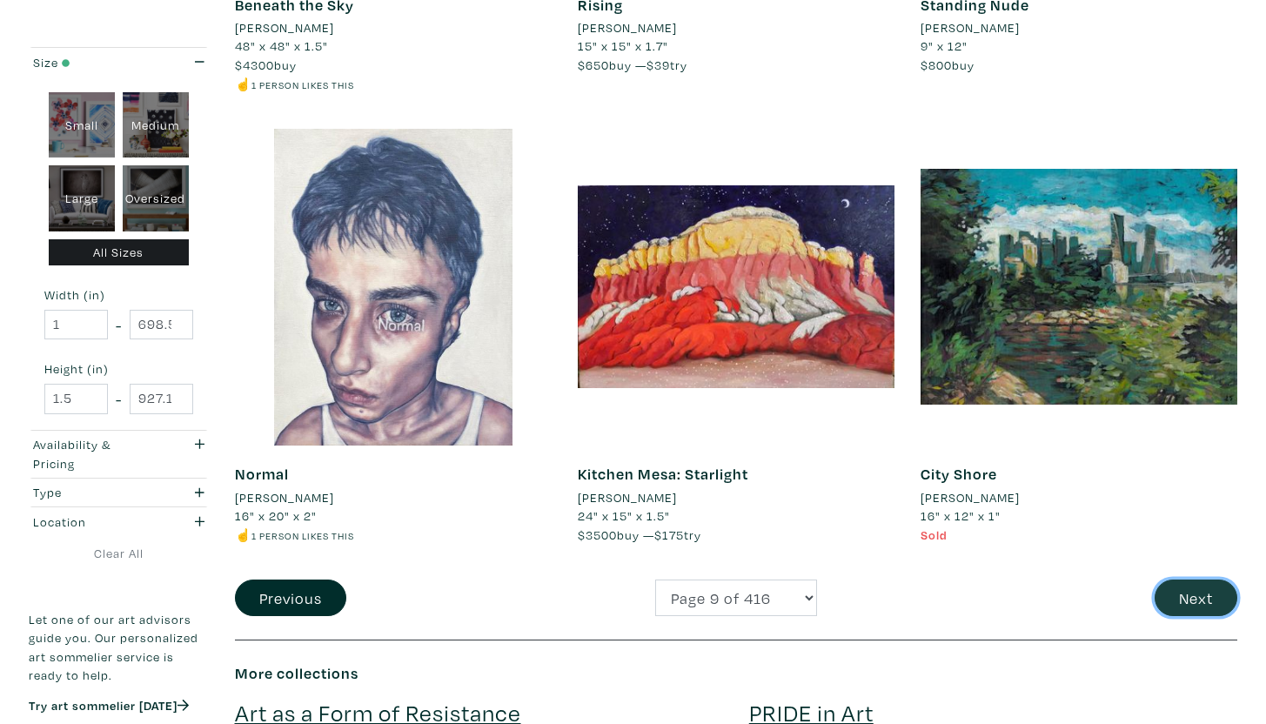
click at [1199, 579] on button "Next" at bounding box center [1195, 597] width 83 height 37
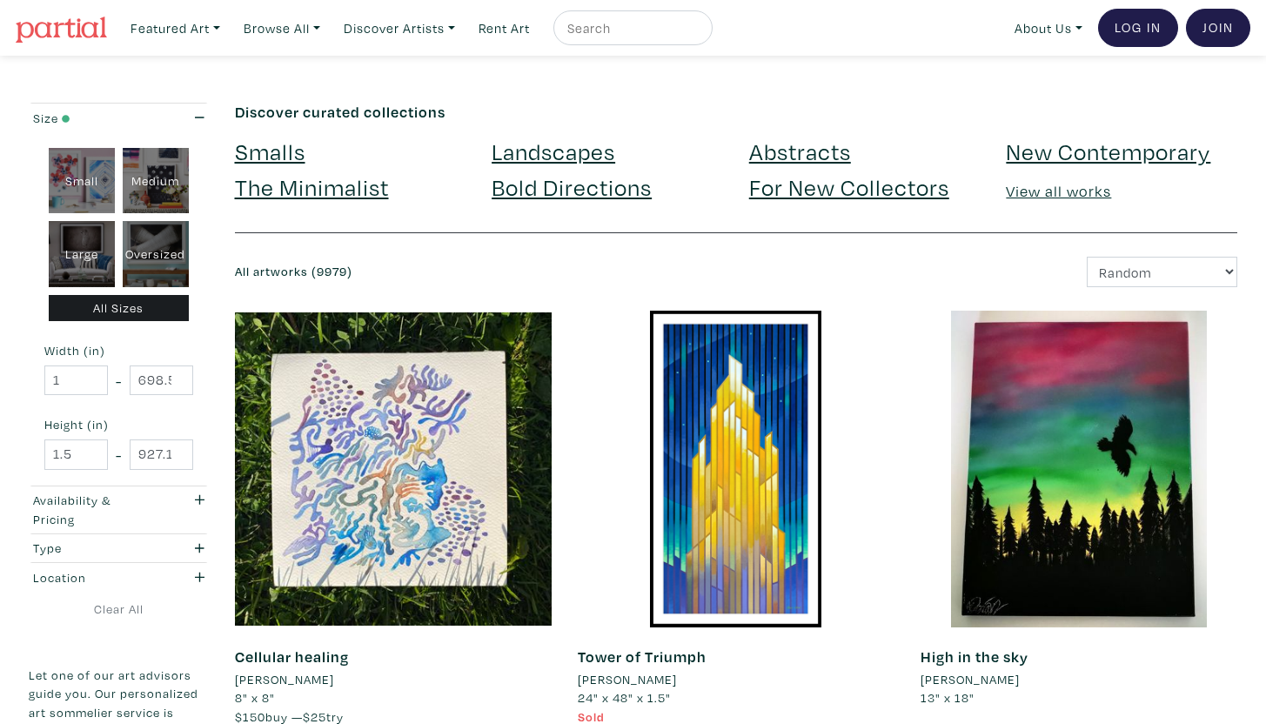
click at [226, 322] on div "Cellular healing Deepikah bhardwaj 8" x 8" $150 buy — $25 try #cellular #waterc…" at bounding box center [393, 546] width 343 height 470
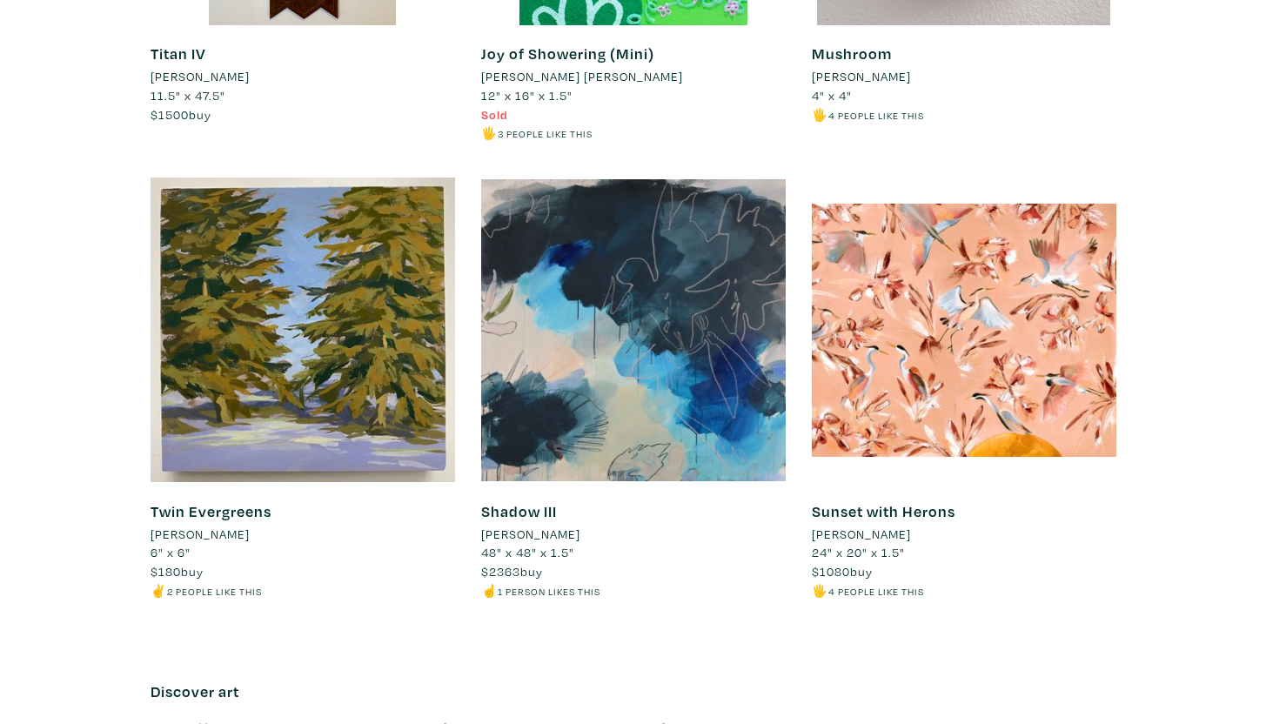
scroll to position [643, 0]
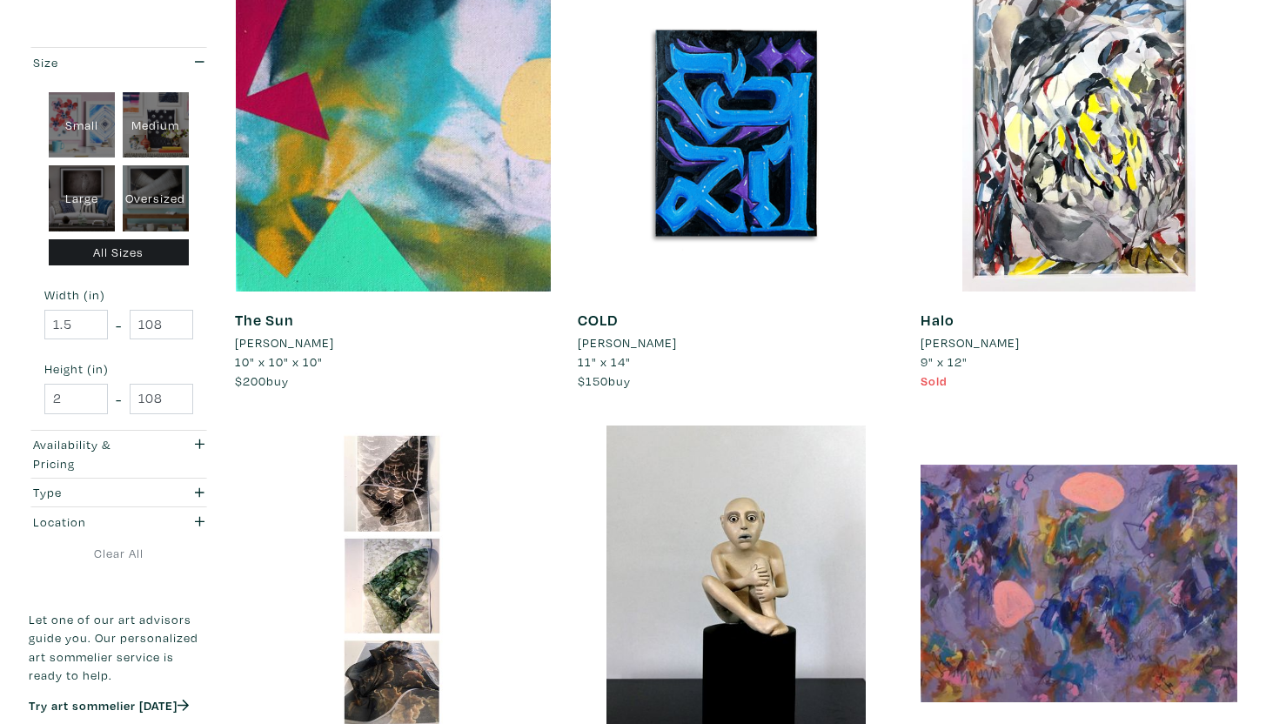
scroll to position [3413, 0]
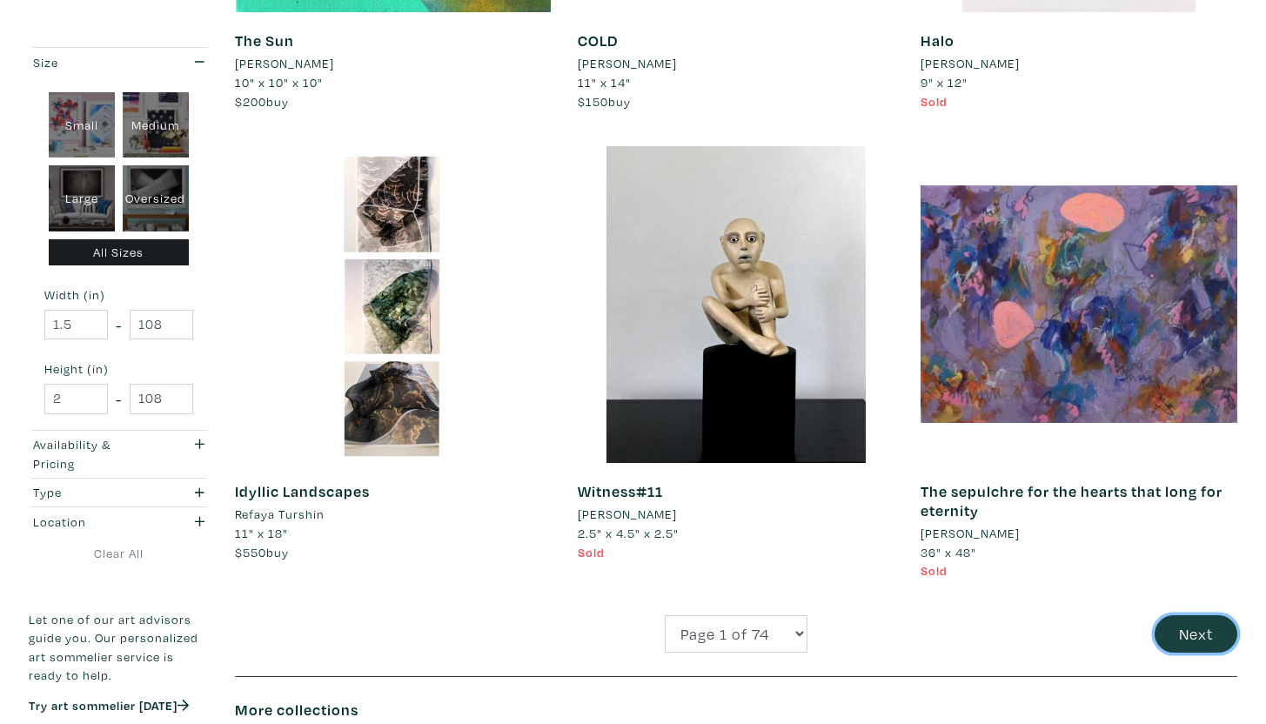
click at [1197, 631] on button "Next" at bounding box center [1195, 633] width 83 height 37
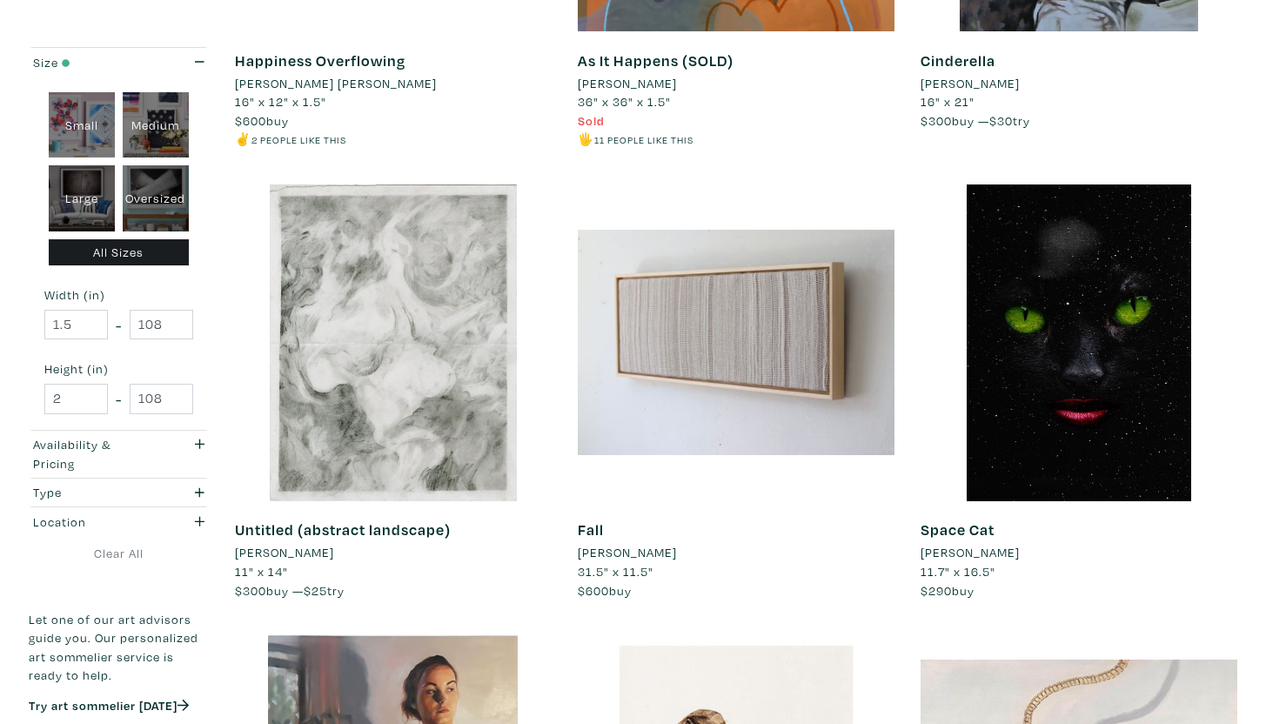
scroll to position [3508, 0]
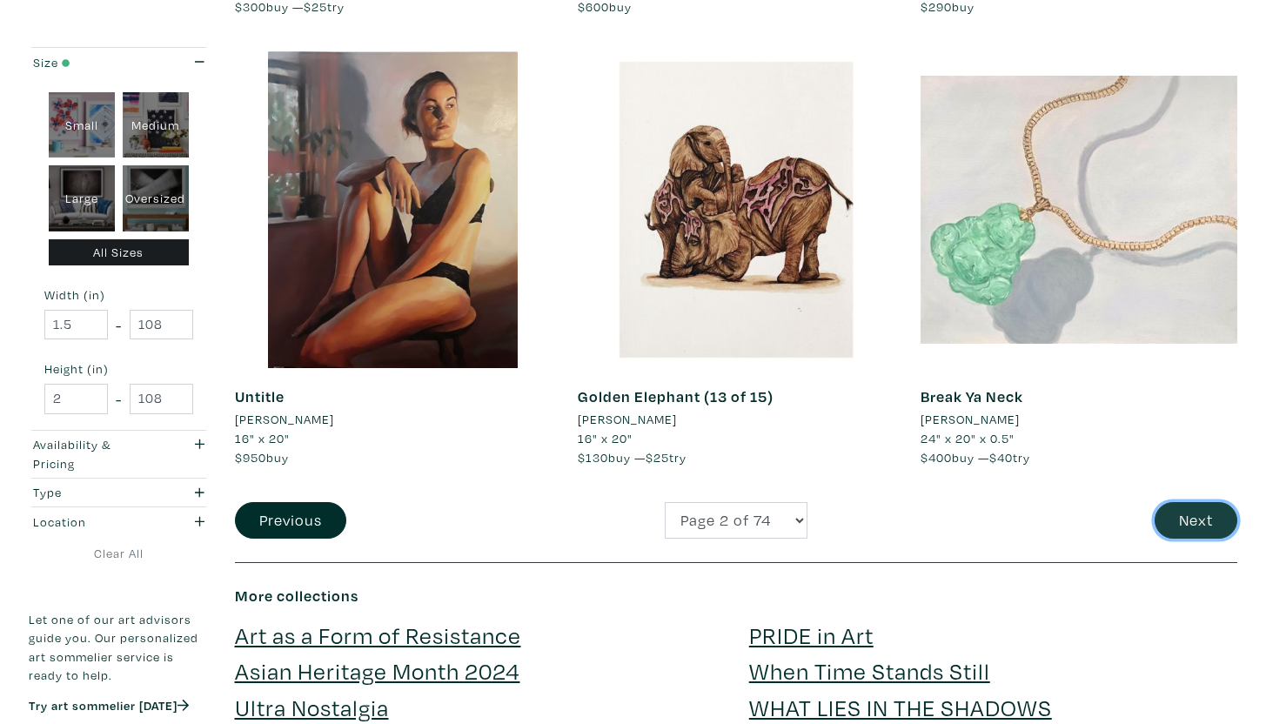
click at [1167, 526] on button "Next" at bounding box center [1195, 520] width 83 height 37
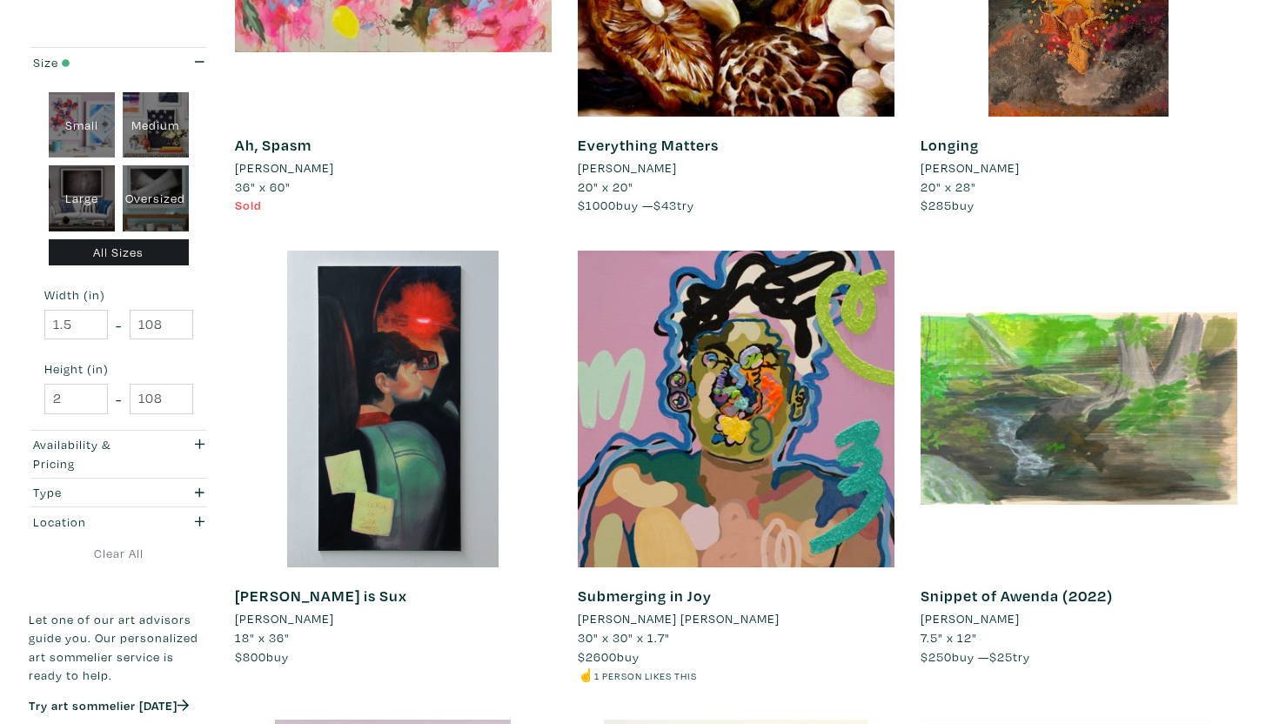
scroll to position [2862, 0]
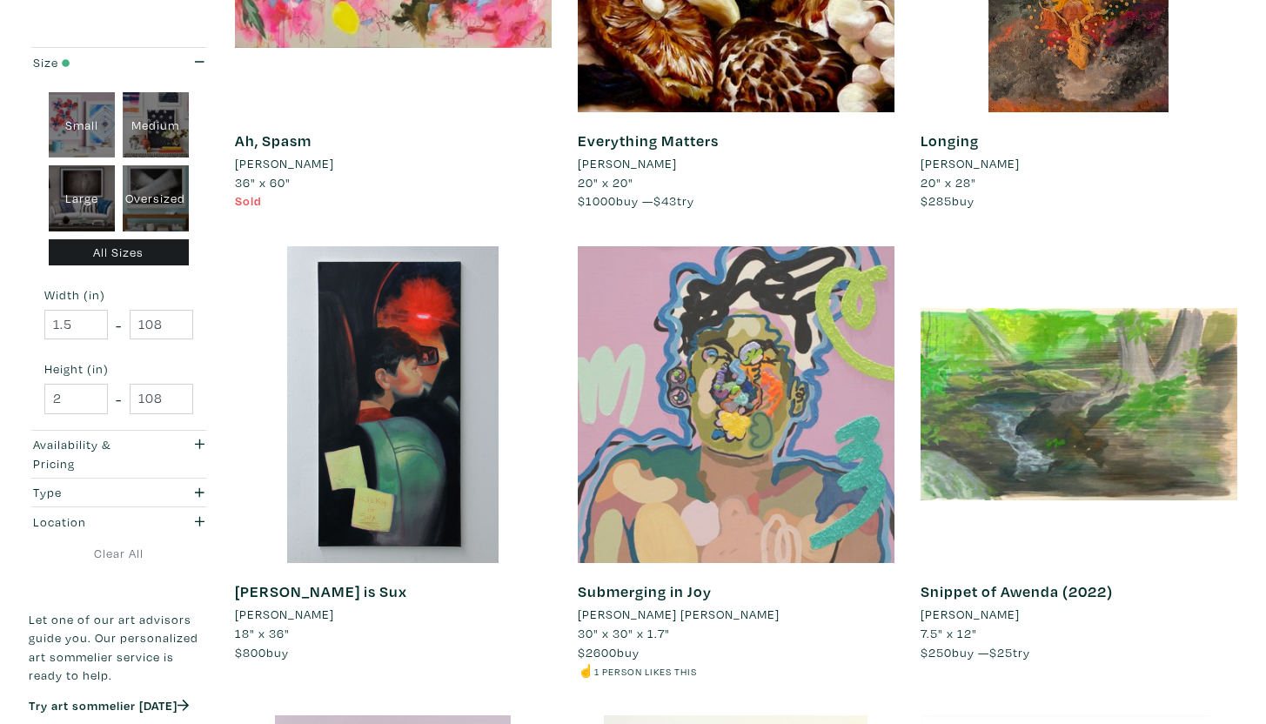
click at [838, 445] on div at bounding box center [736, 404] width 317 height 317
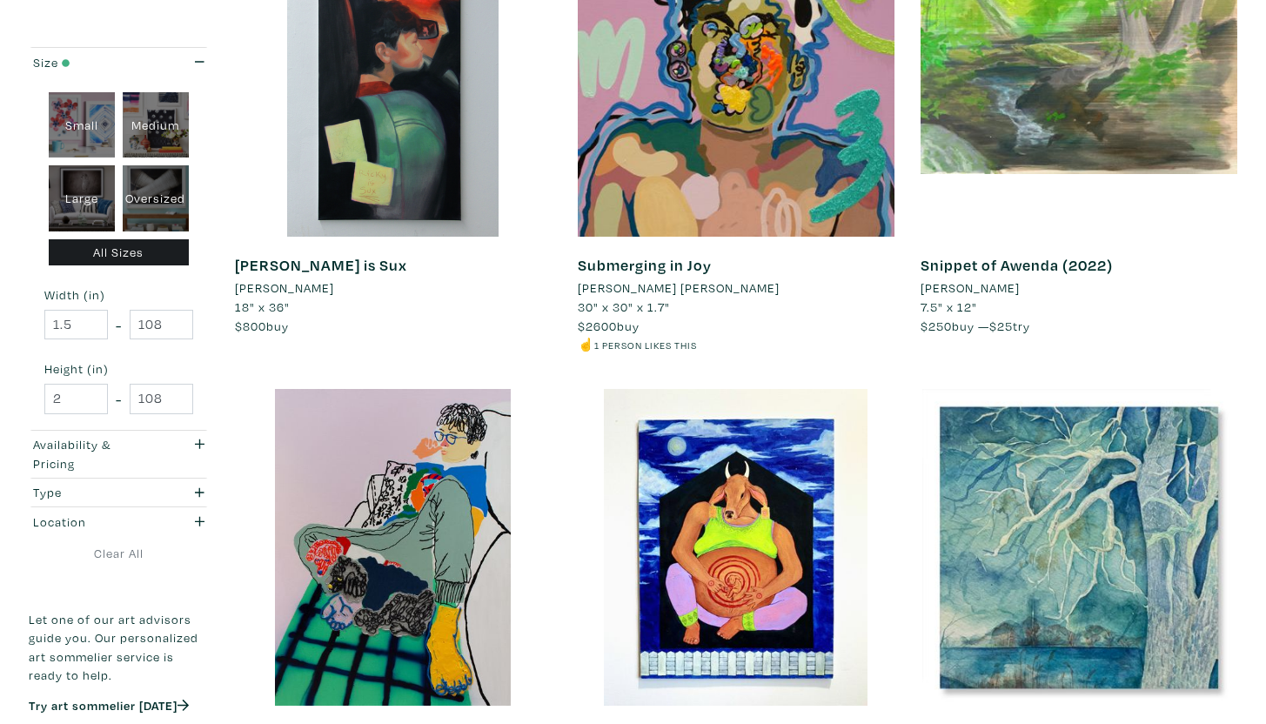
scroll to position [3464, 0]
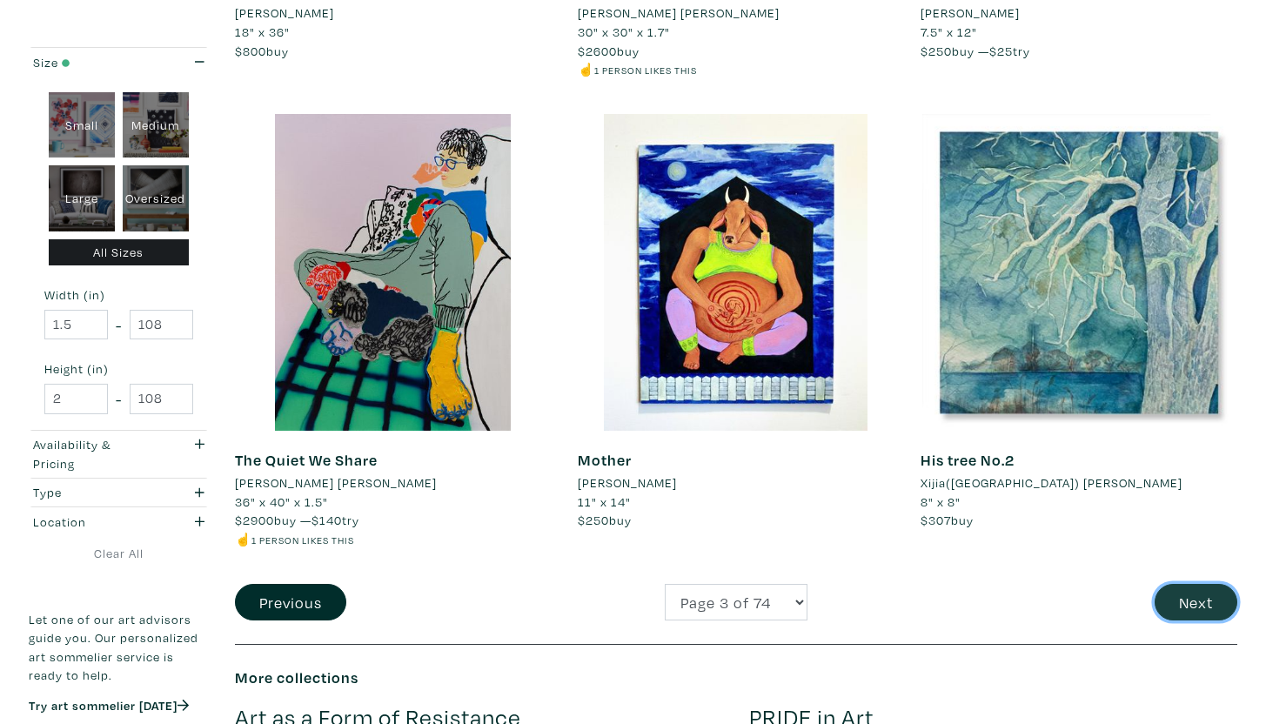
click at [1176, 604] on button "Next" at bounding box center [1195, 602] width 83 height 37
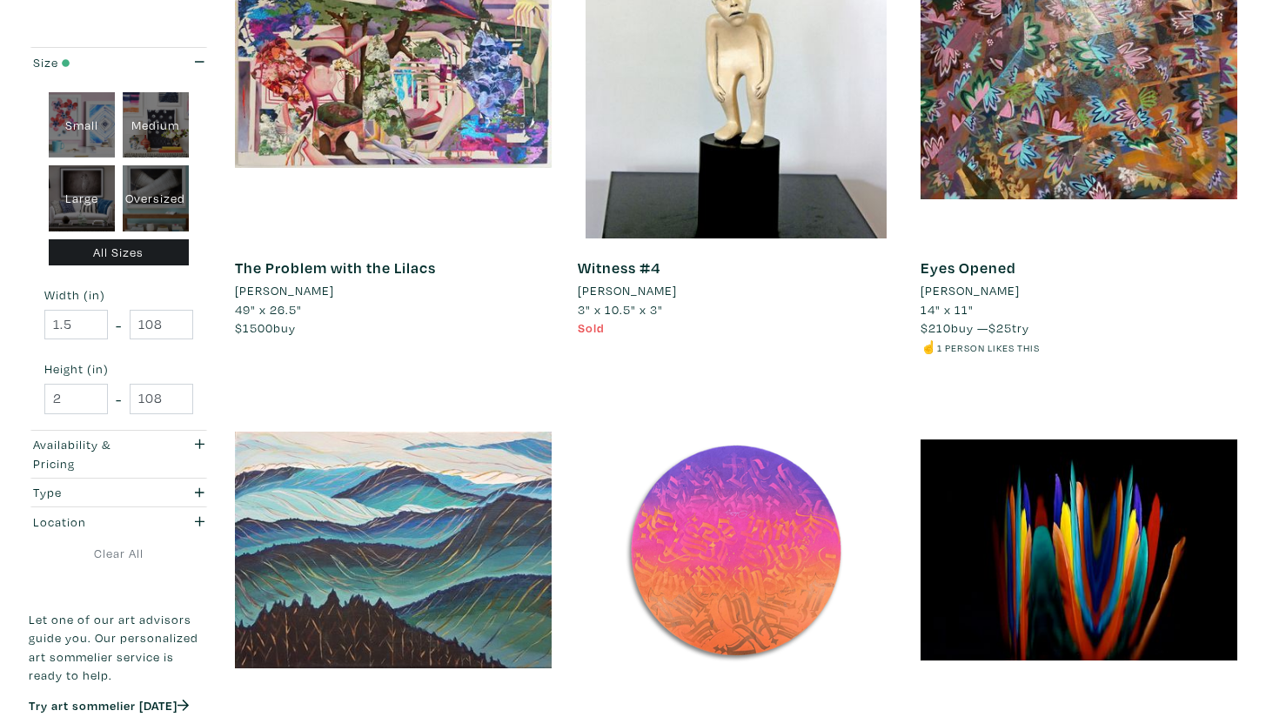
scroll to position [3432, 0]
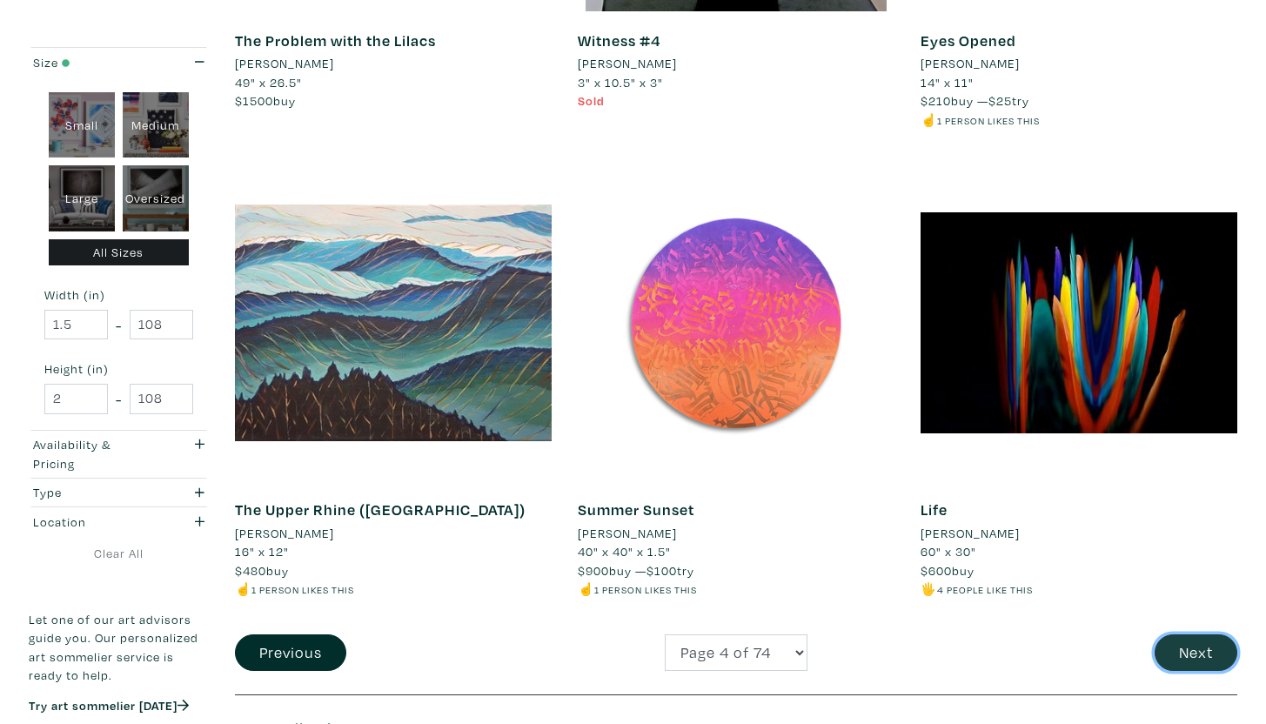
click at [1209, 645] on button "Next" at bounding box center [1195, 652] width 83 height 37
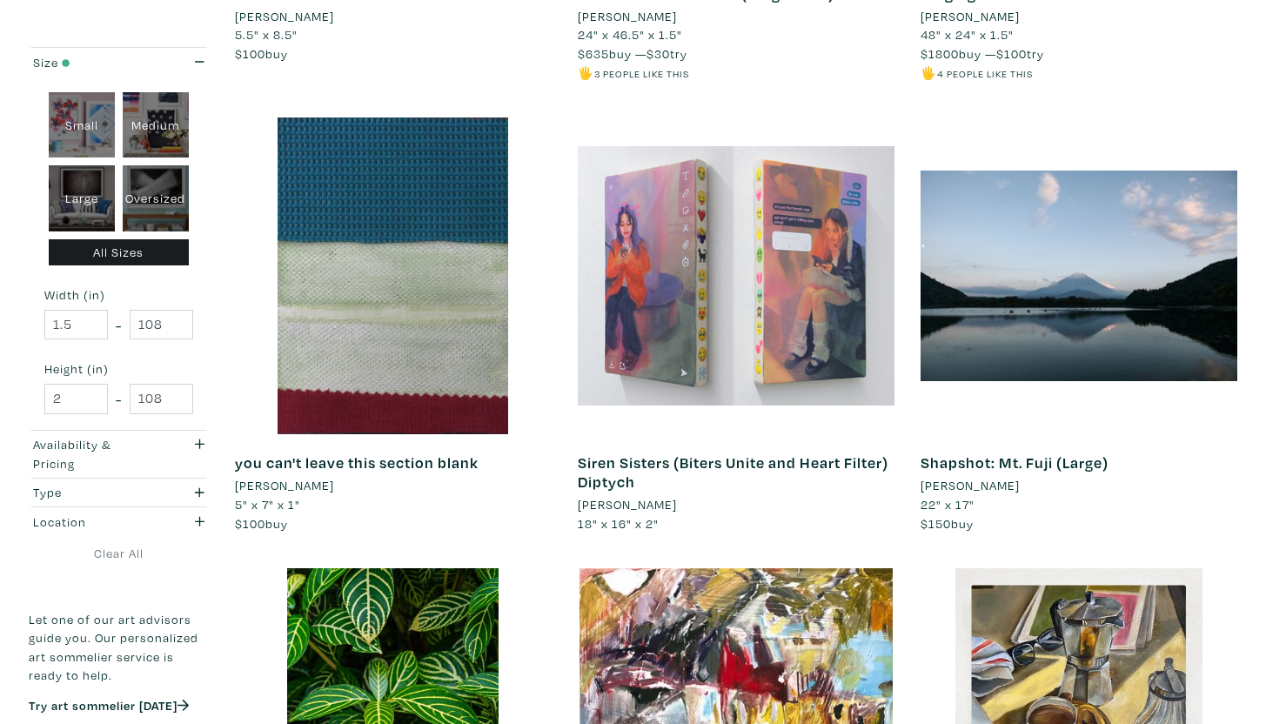
scroll to position [654, 0]
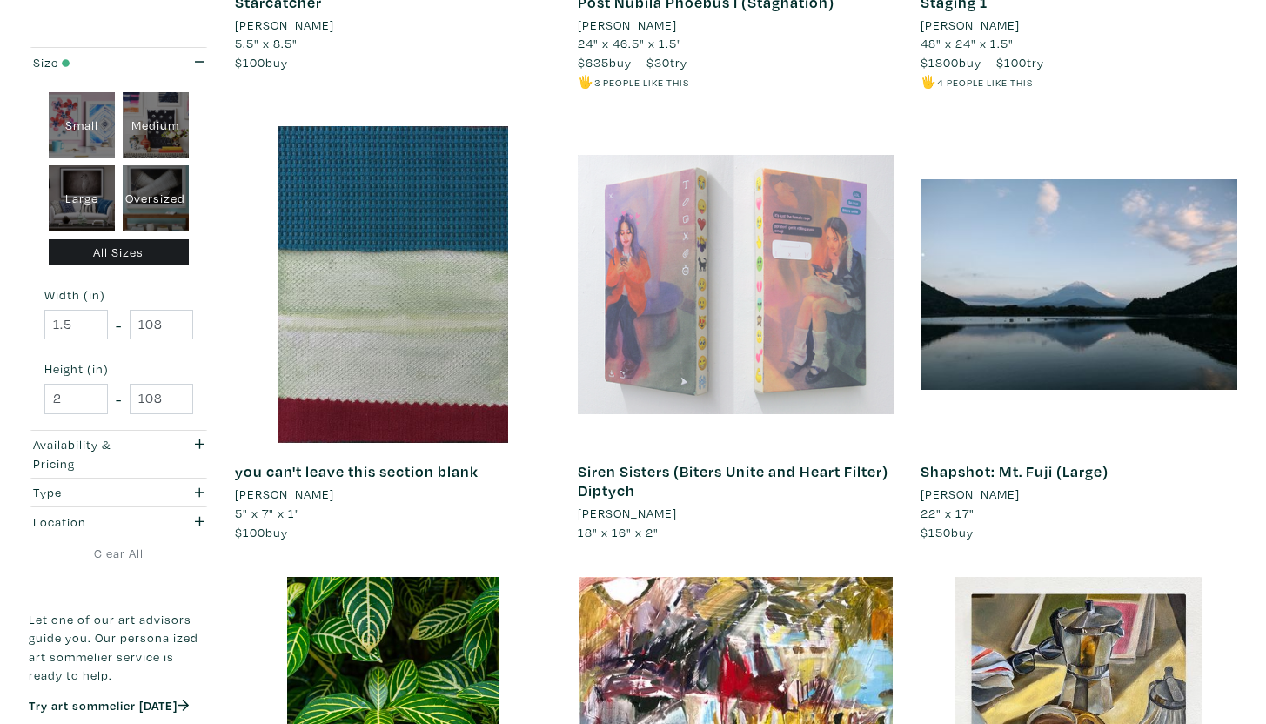
click at [595, 221] on div at bounding box center [736, 284] width 317 height 317
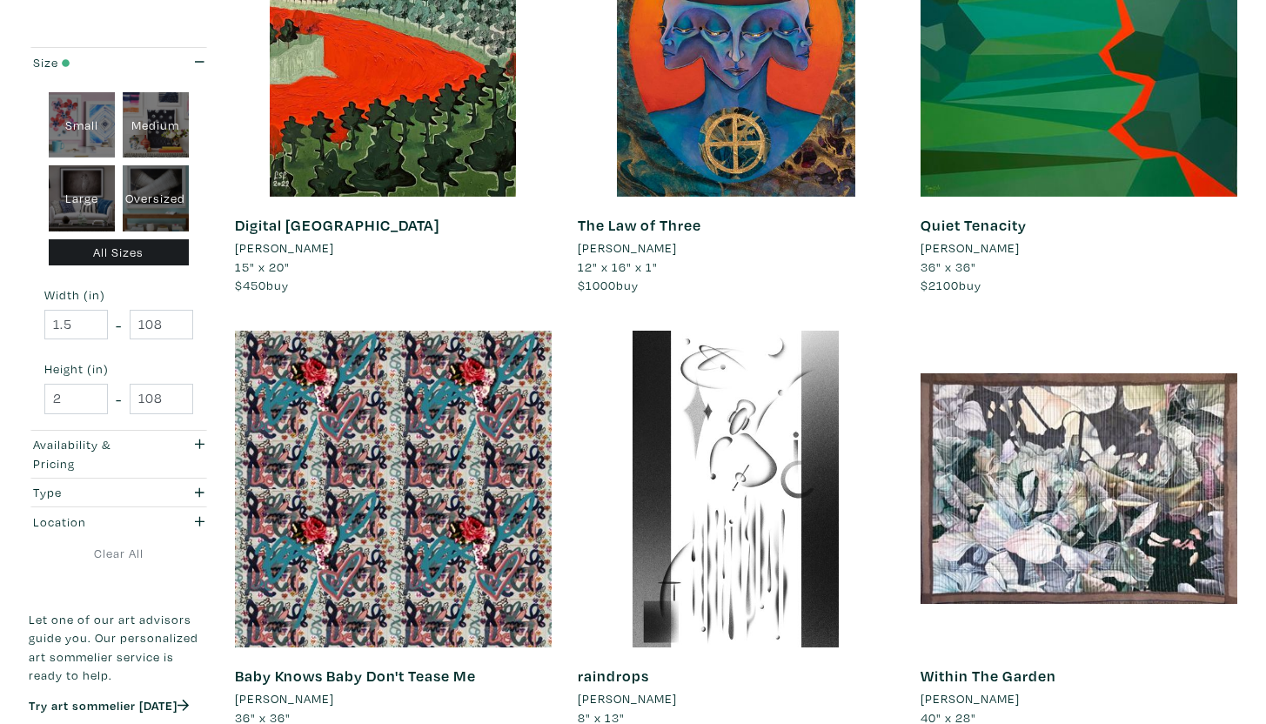
scroll to position [1695, 0]
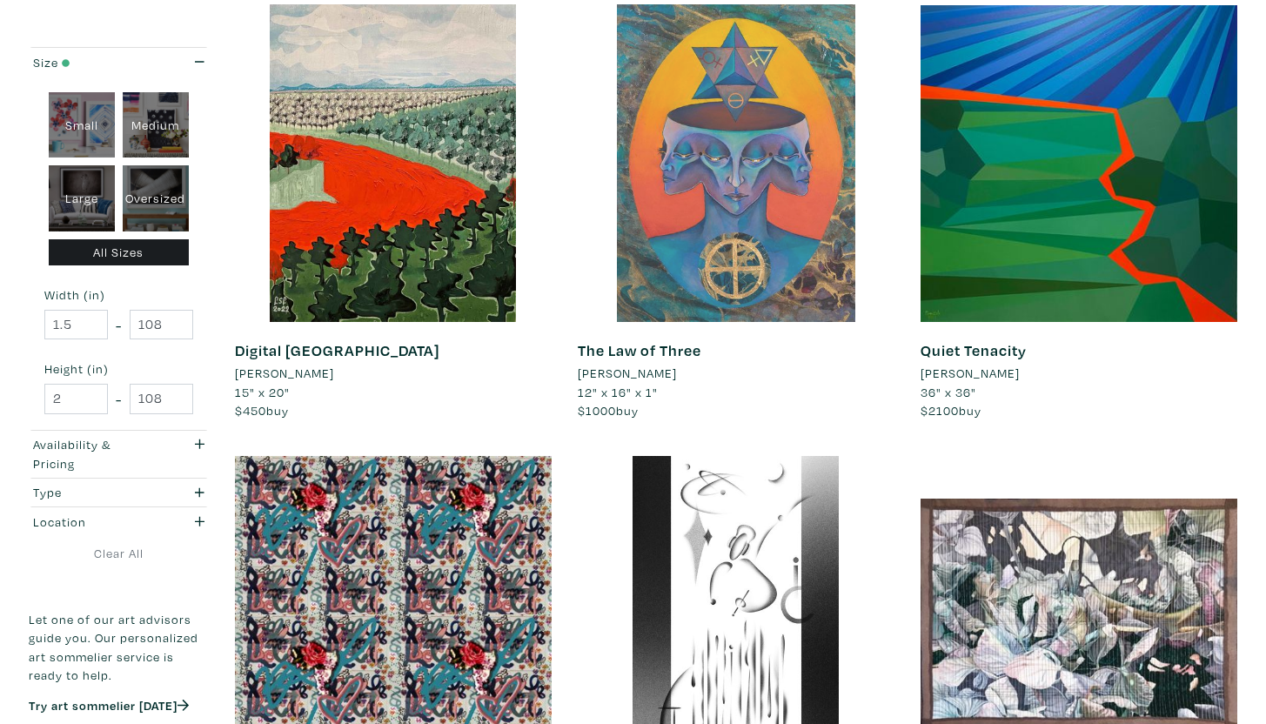
click at [812, 159] on div at bounding box center [736, 162] width 317 height 317
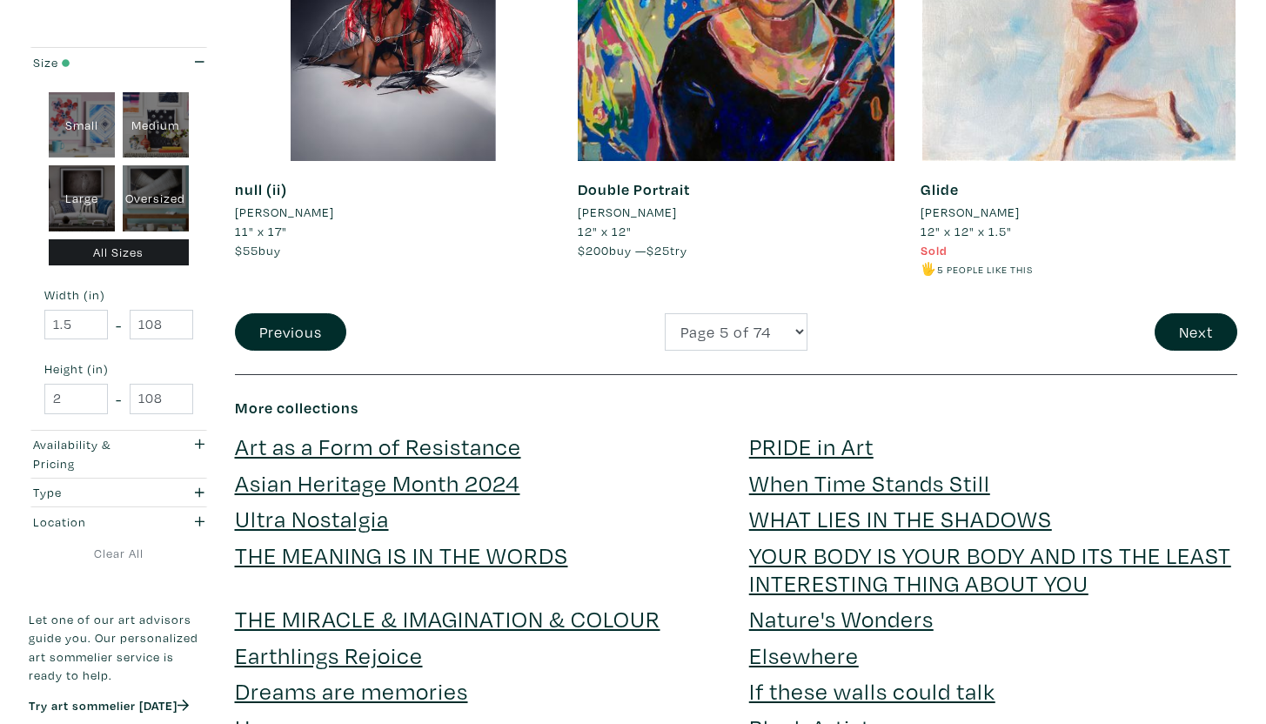
scroll to position [3608, 0]
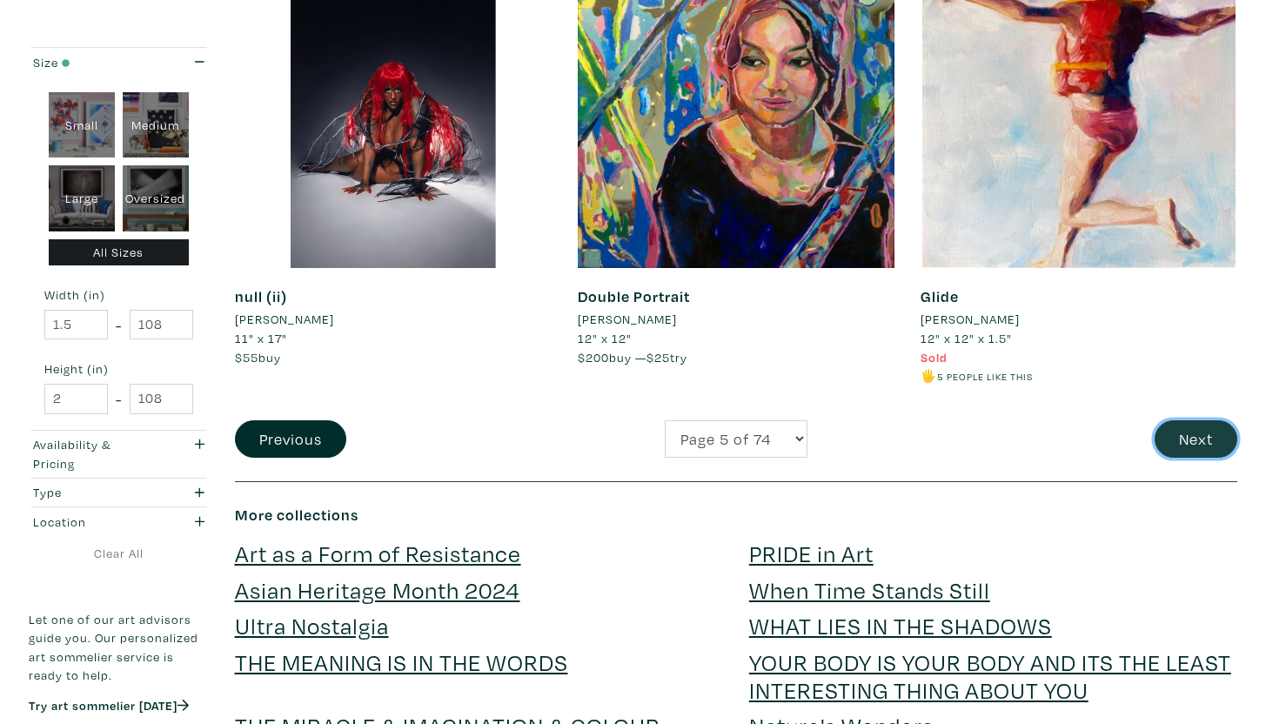
click at [1172, 445] on button "Next" at bounding box center [1195, 438] width 83 height 37
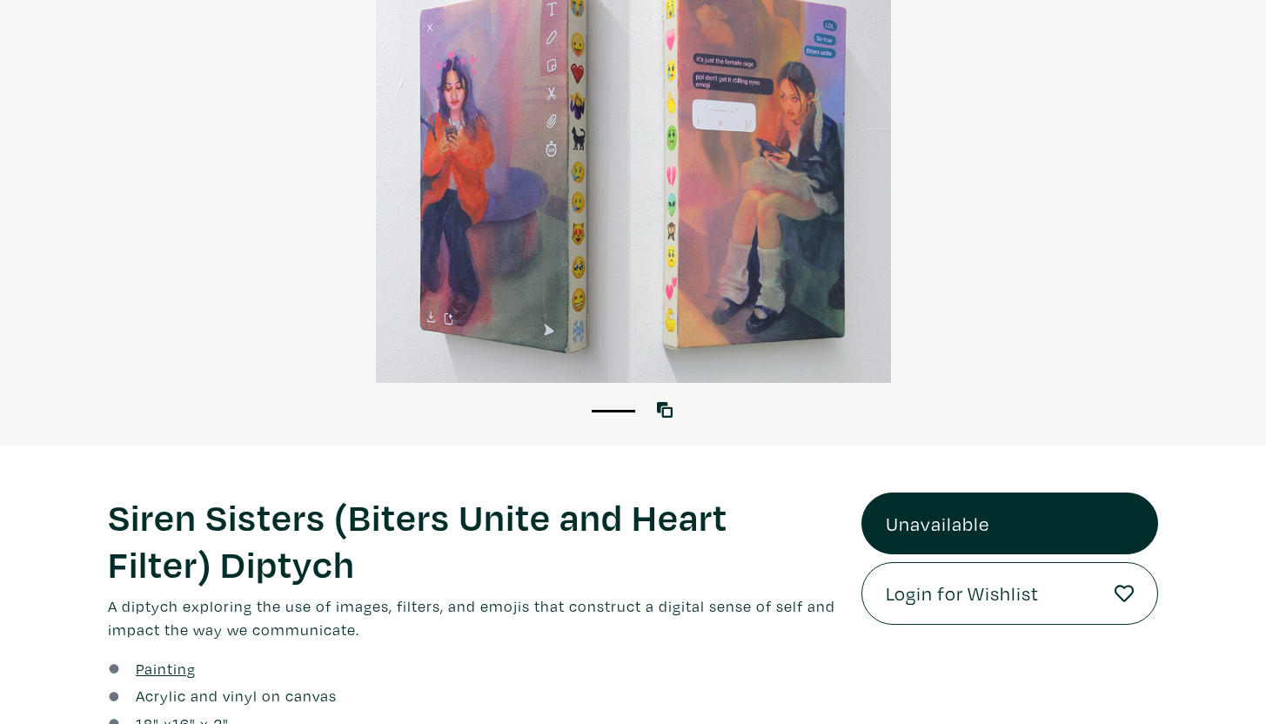
scroll to position [131, 0]
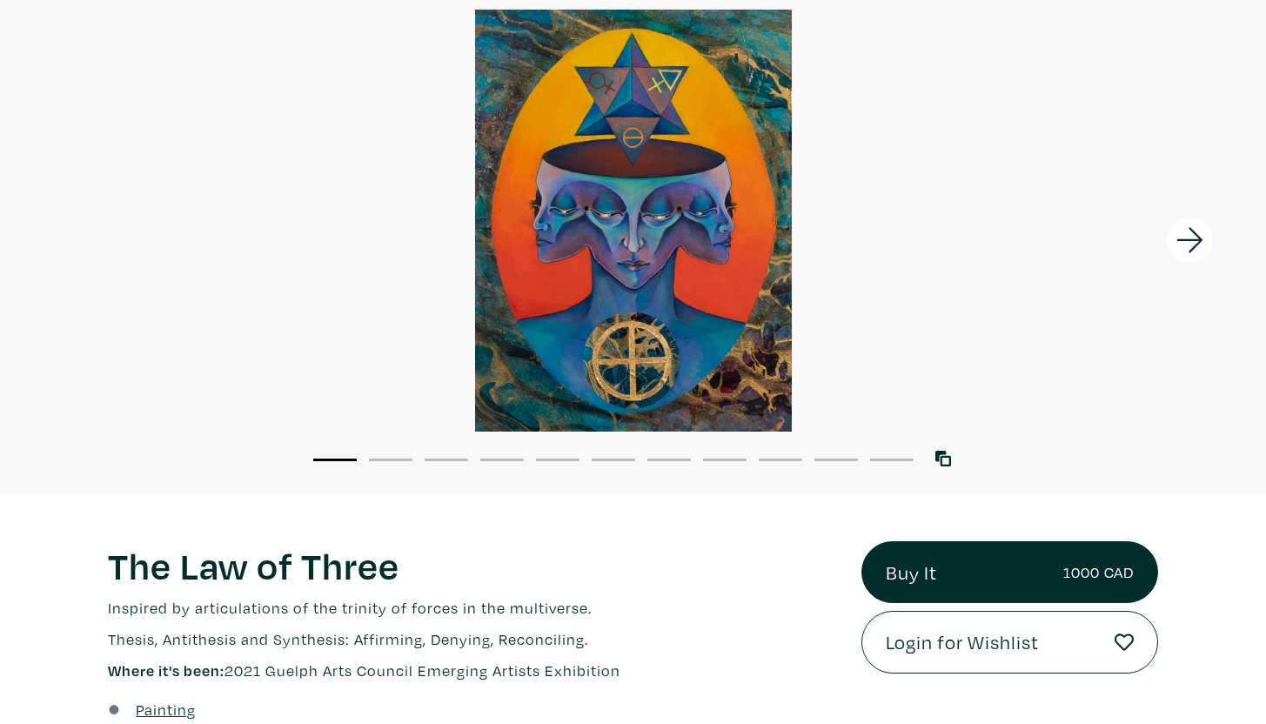
scroll to position [142, 0]
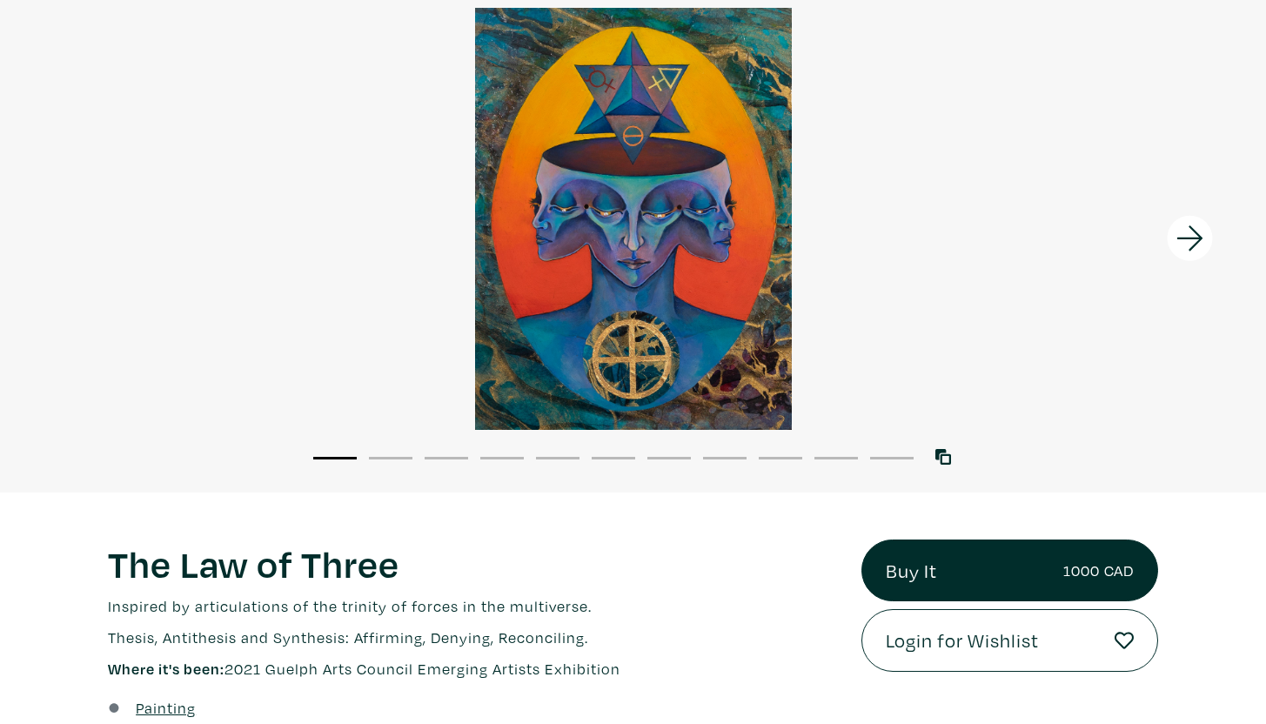
click at [1180, 227] on icon at bounding box center [1189, 238] width 59 height 47
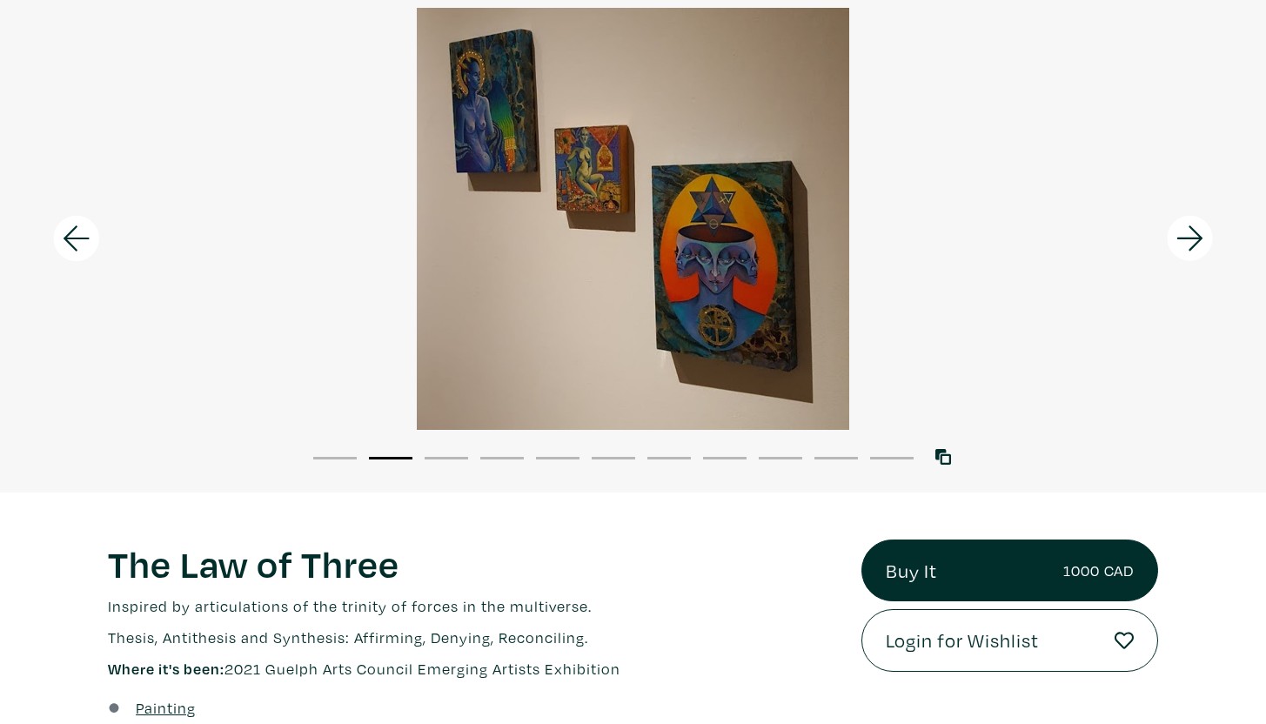
click at [1180, 227] on icon at bounding box center [1189, 238] width 59 height 47
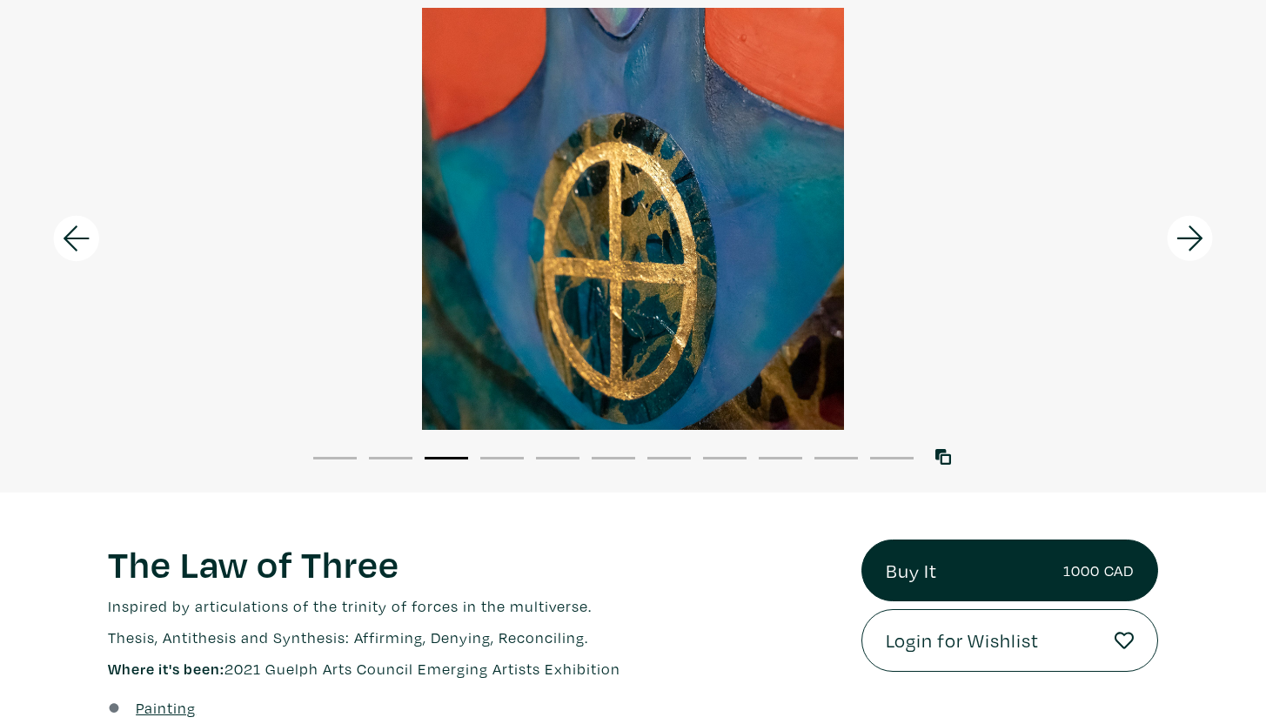
click at [86, 237] on icon at bounding box center [76, 237] width 26 height 25
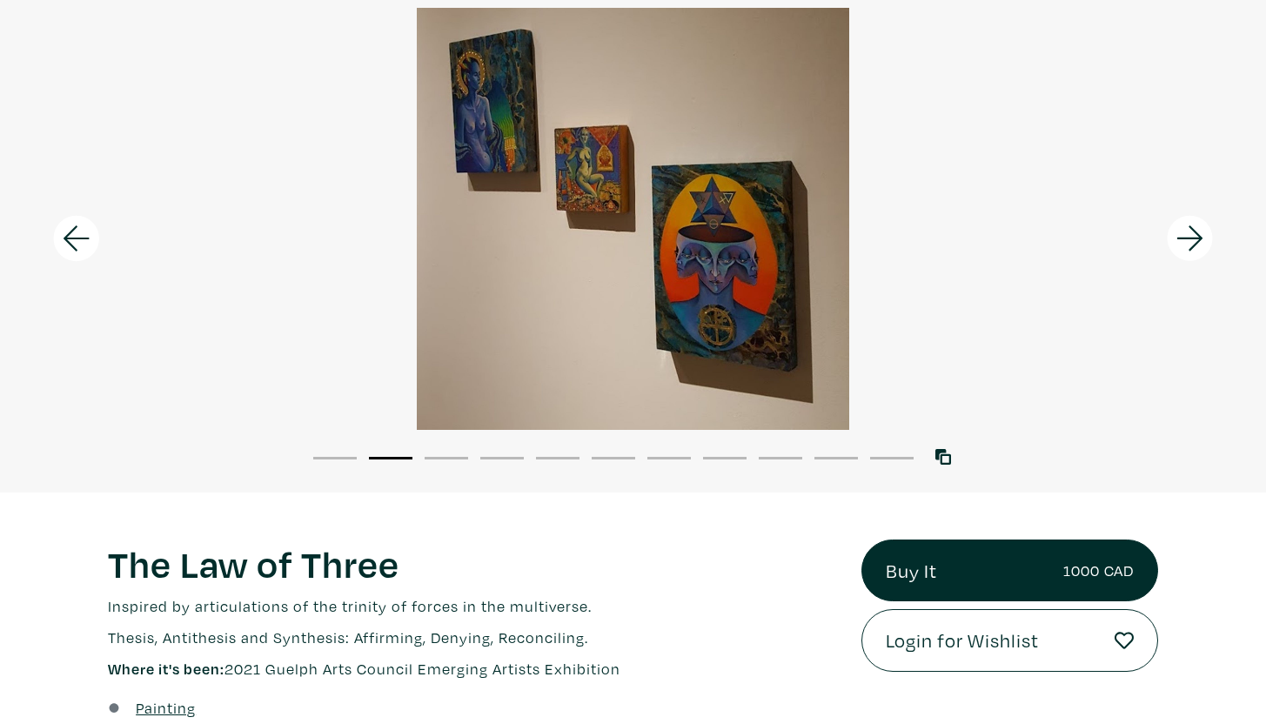
click at [86, 237] on icon at bounding box center [76, 237] width 26 height 25
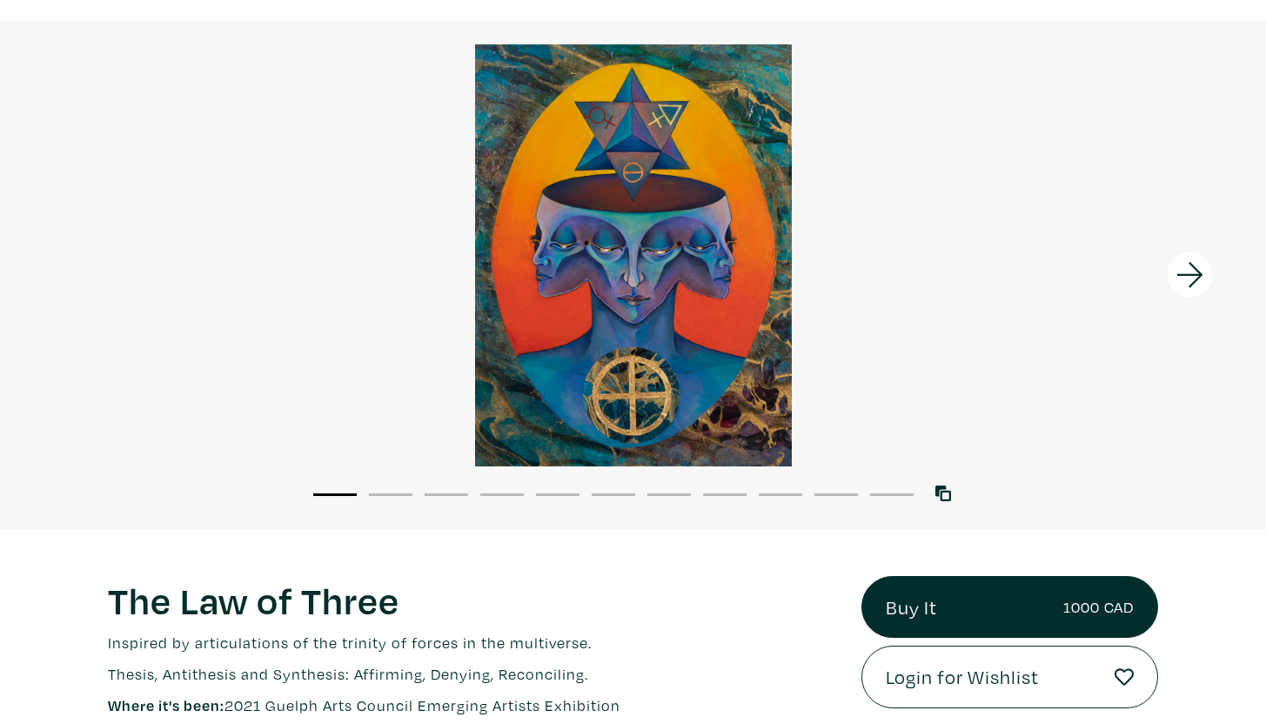
scroll to position [103, 0]
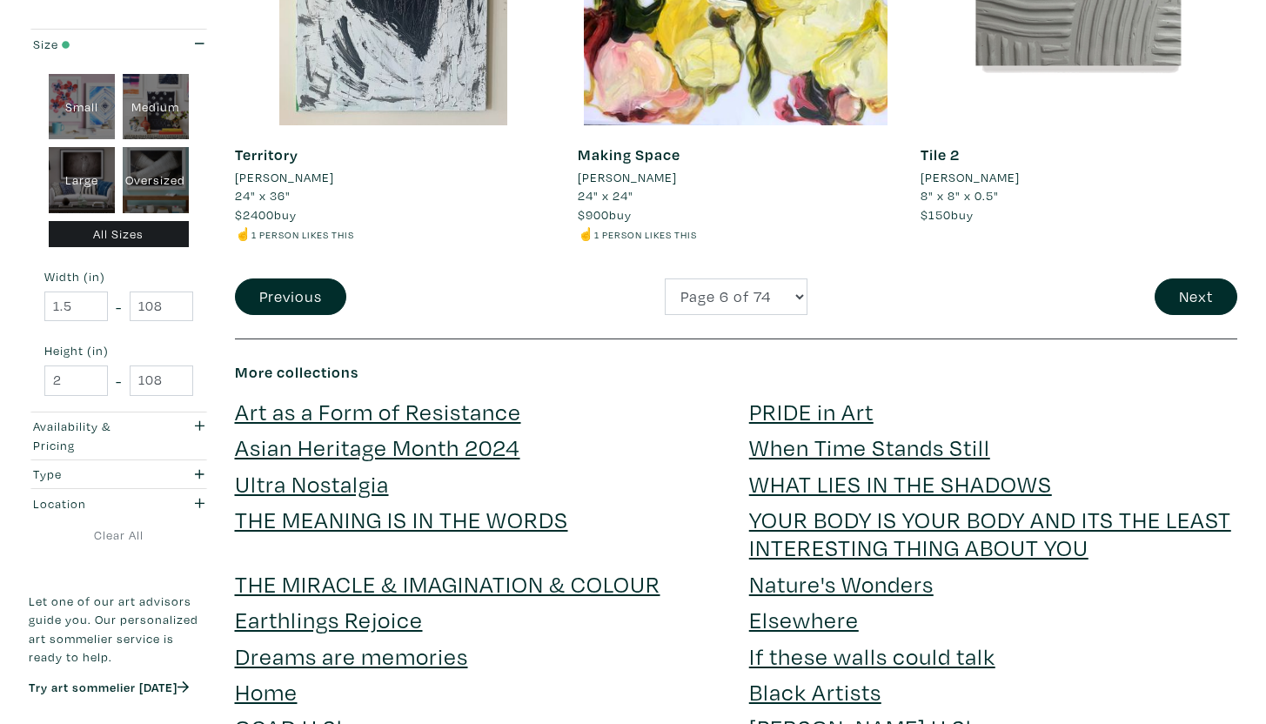
scroll to position [3547, 0]
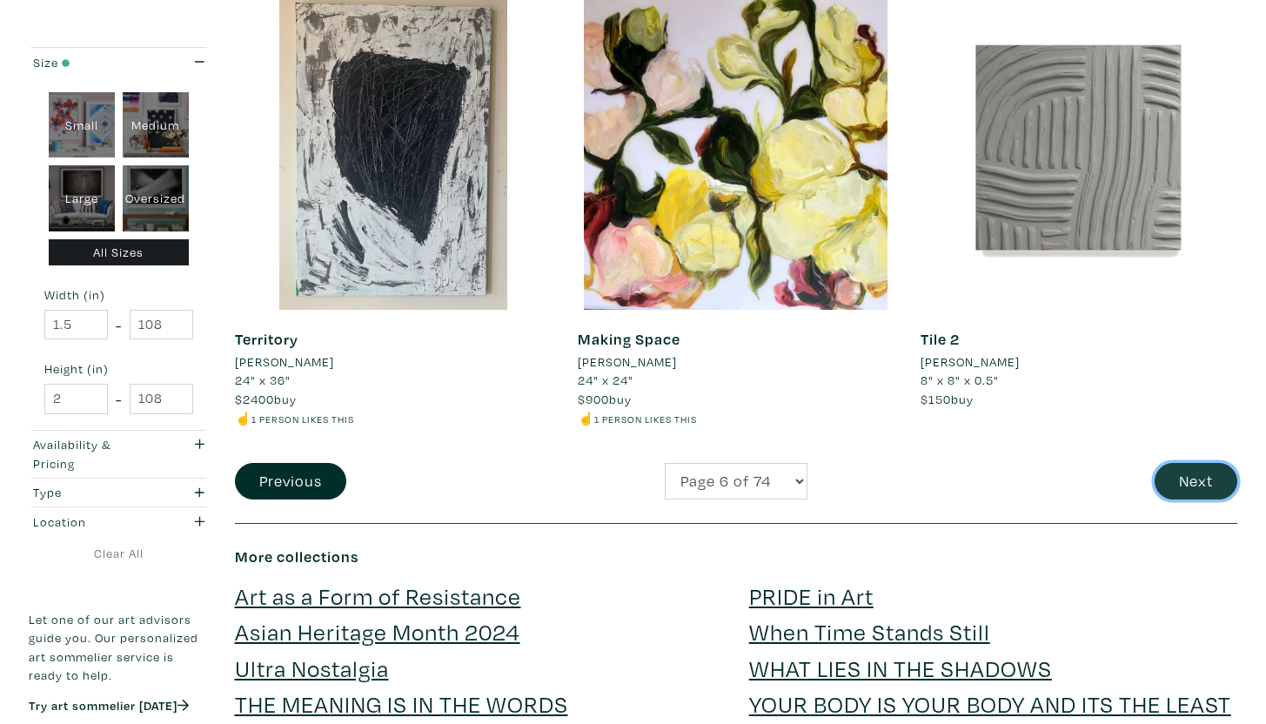
click at [1212, 471] on button "Next" at bounding box center [1195, 481] width 83 height 37
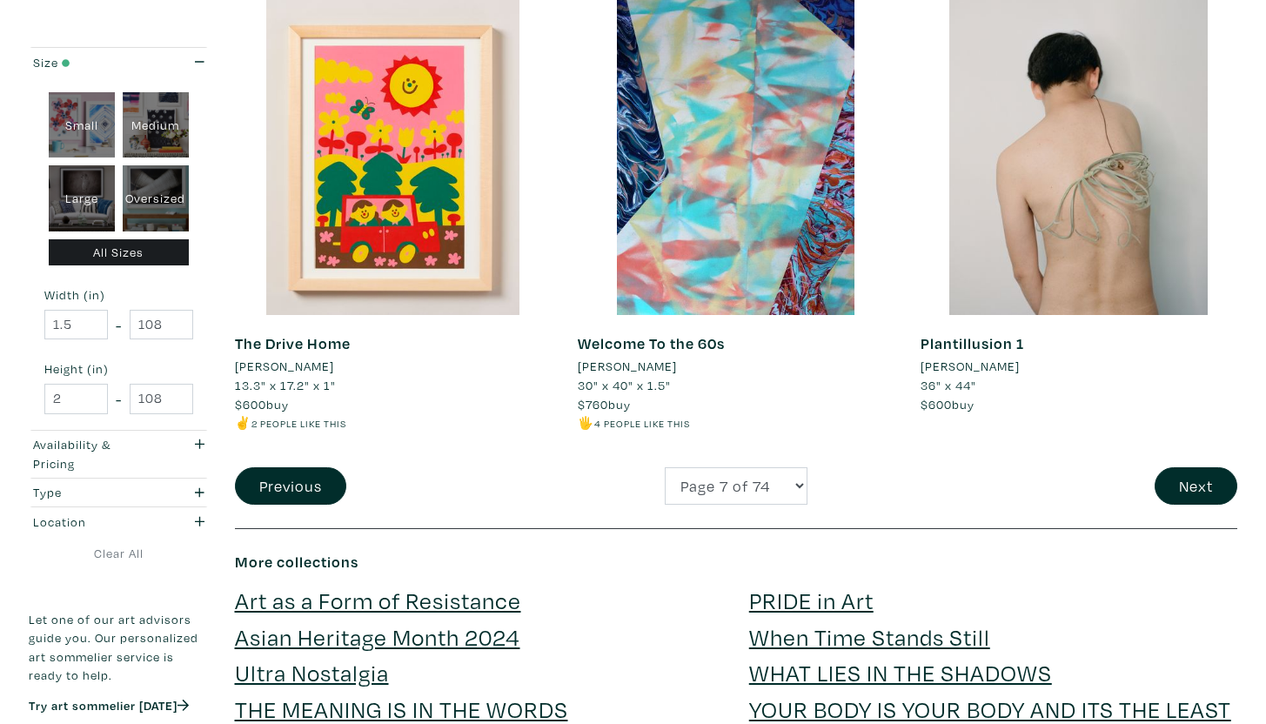
scroll to position [3562, 0]
